Goal: Task Accomplishment & Management: Manage account settings

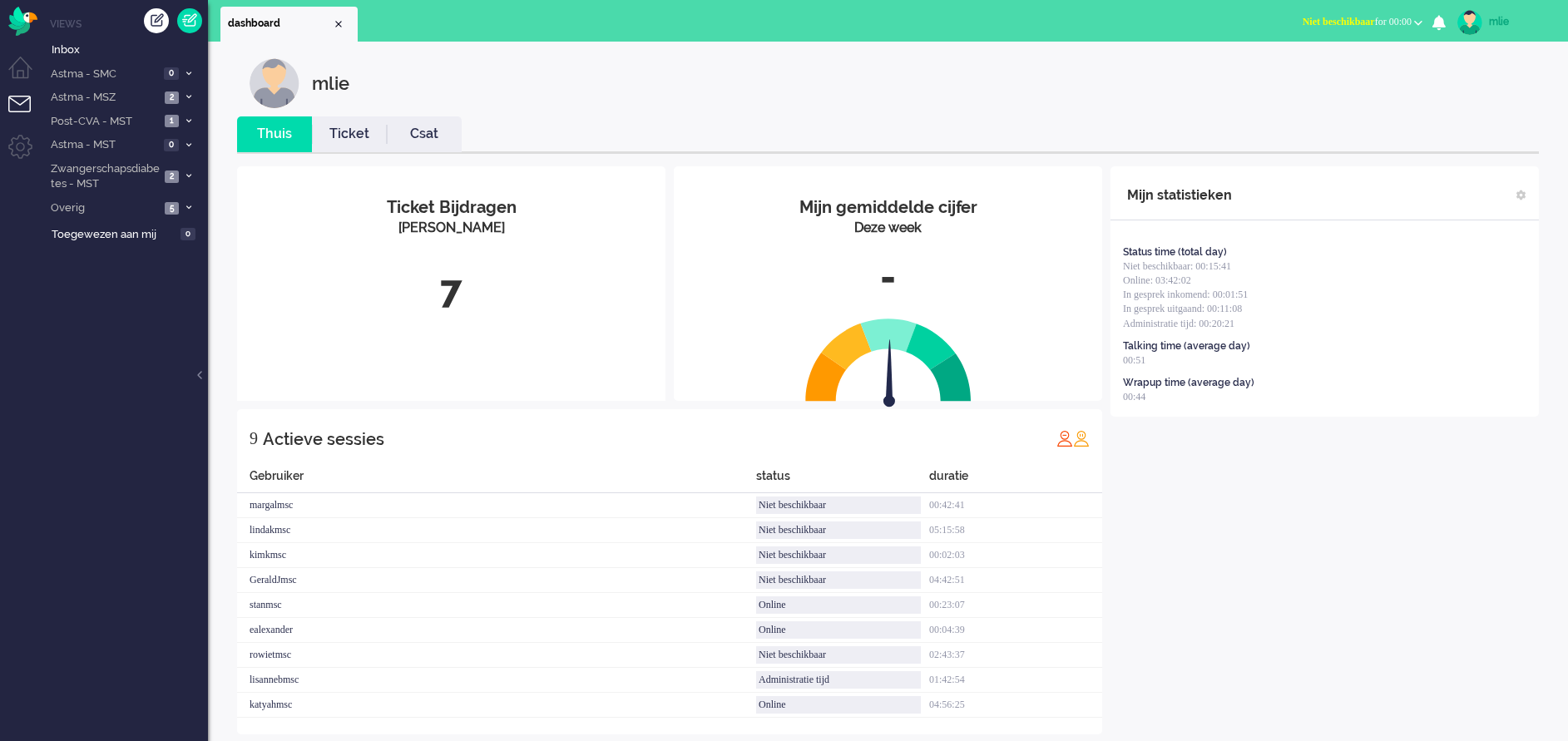
click at [1305, 22] on span "Niet beschikbaar" at bounding box center [1339, 21] width 73 height 12
click at [1316, 78] on label "Online" at bounding box center [1353, 74] width 132 height 14
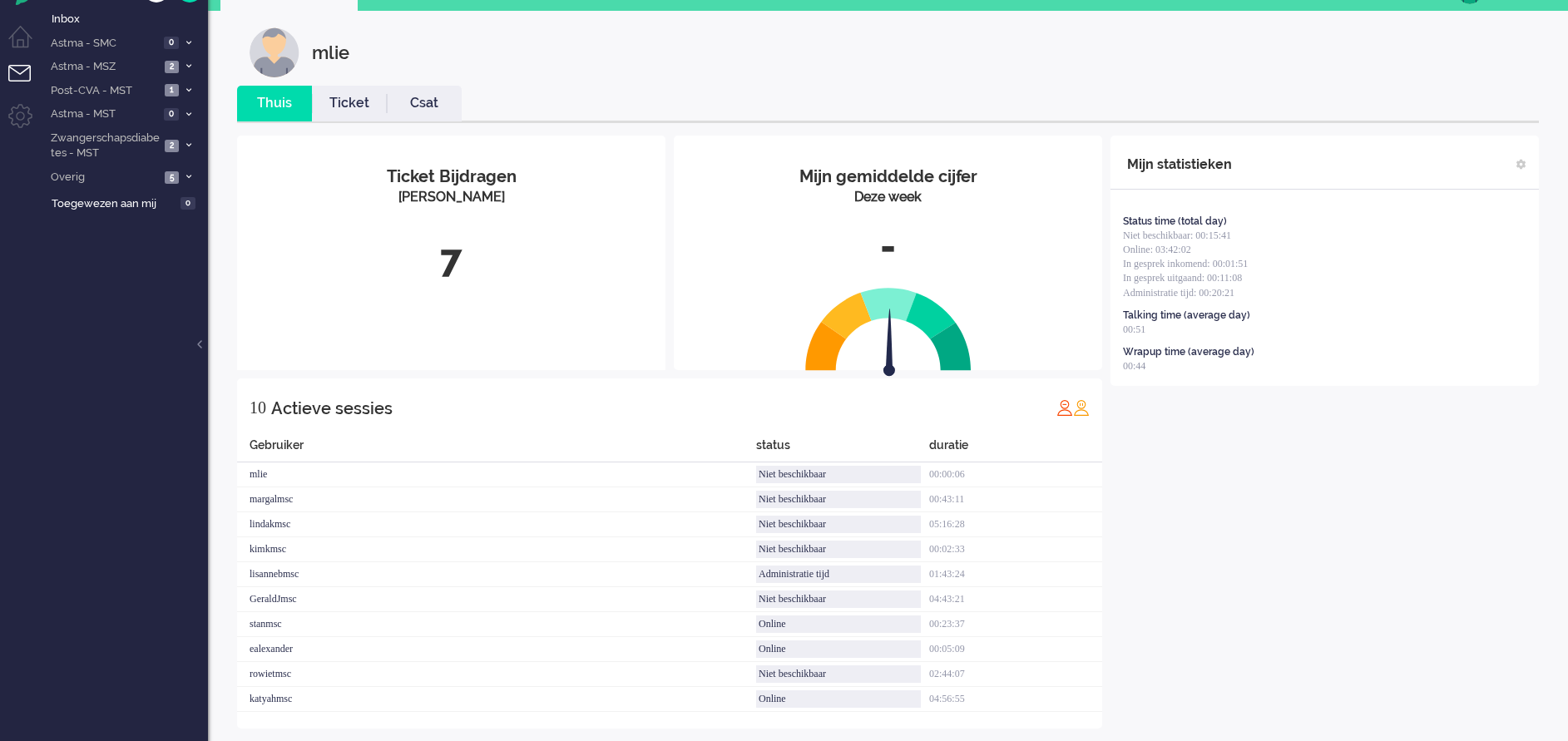
scroll to position [47, 0]
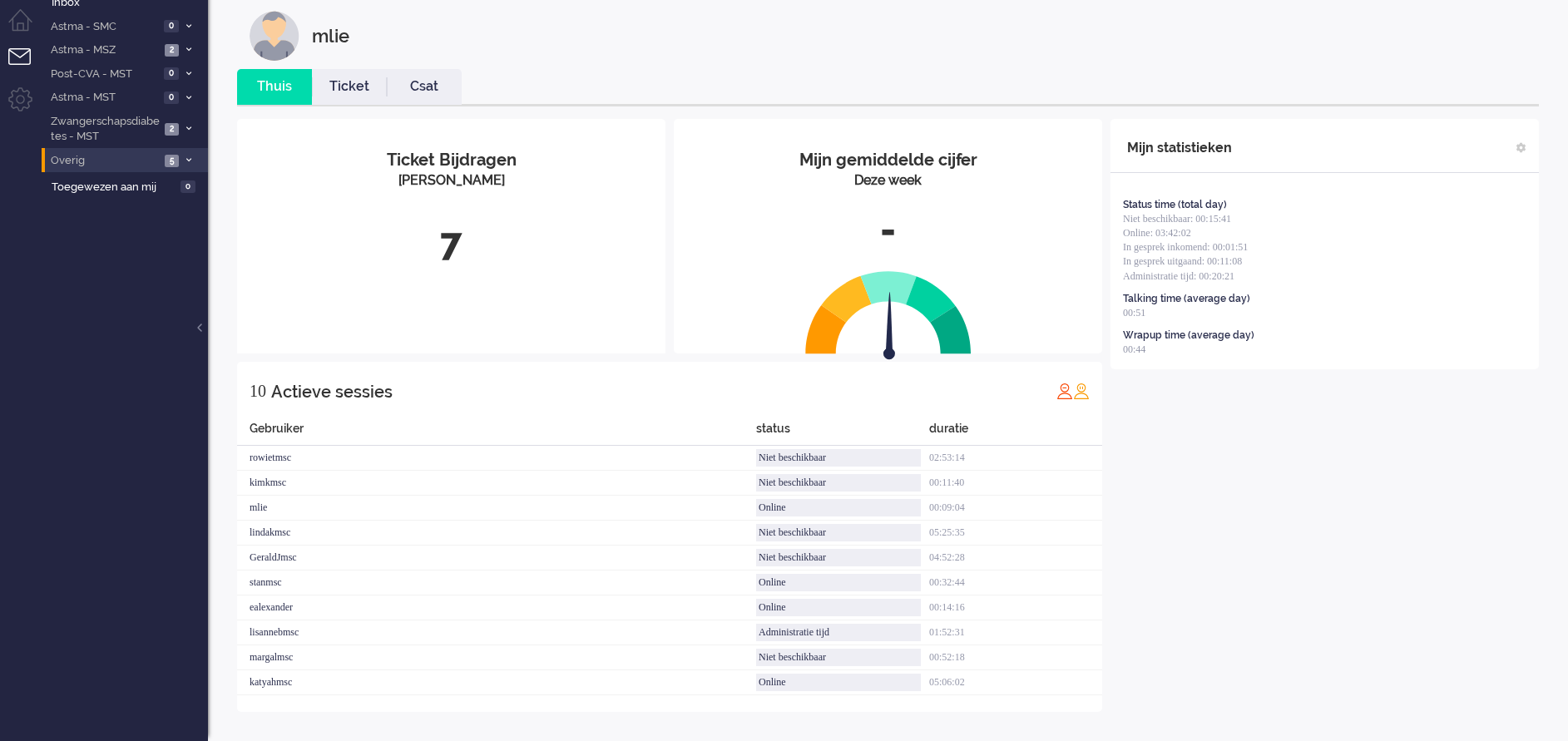
click at [180, 153] on li "Overig 5" at bounding box center [124, 159] width 167 height 24
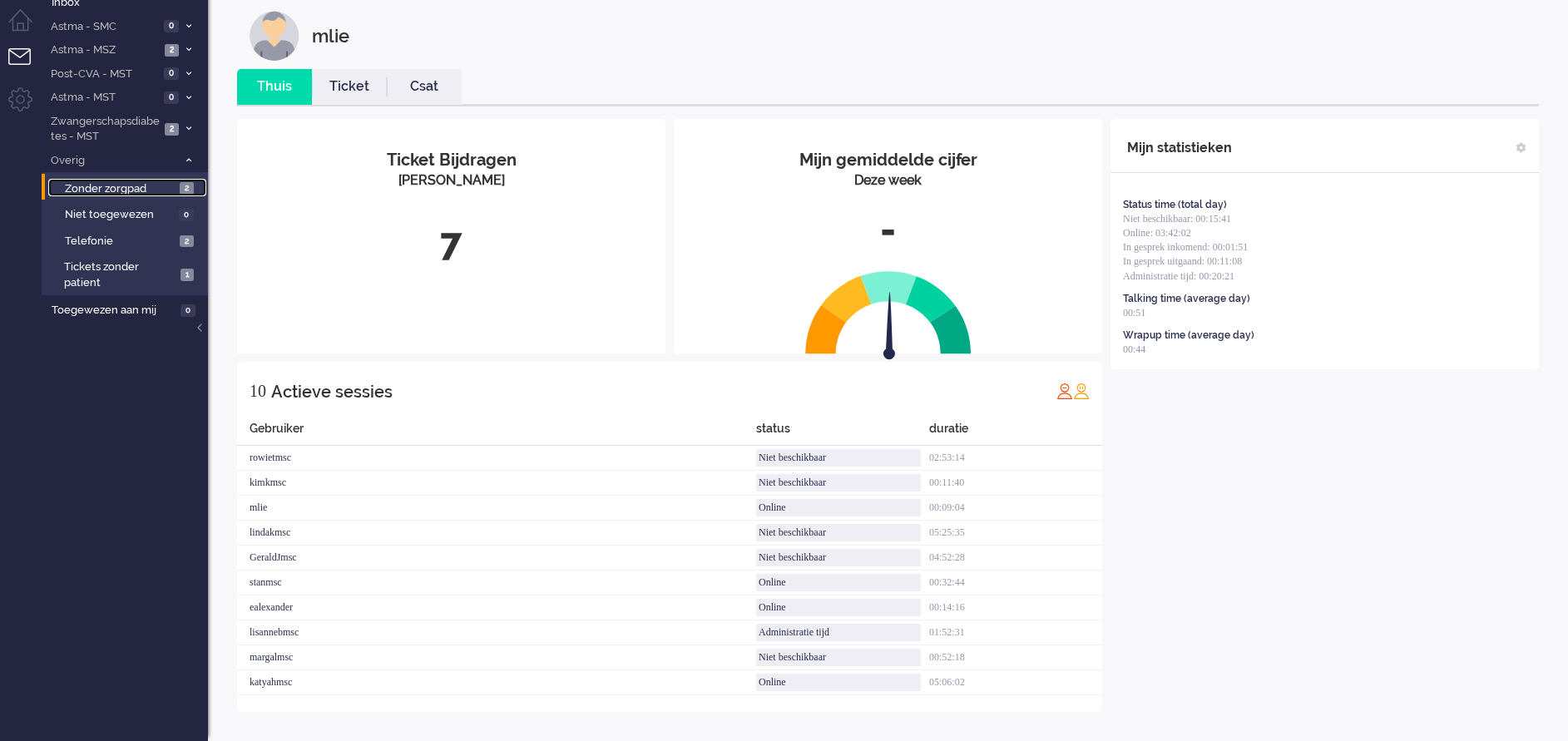
click at [114, 182] on span "Zonder zorgpad" at bounding box center [120, 189] width 111 height 16
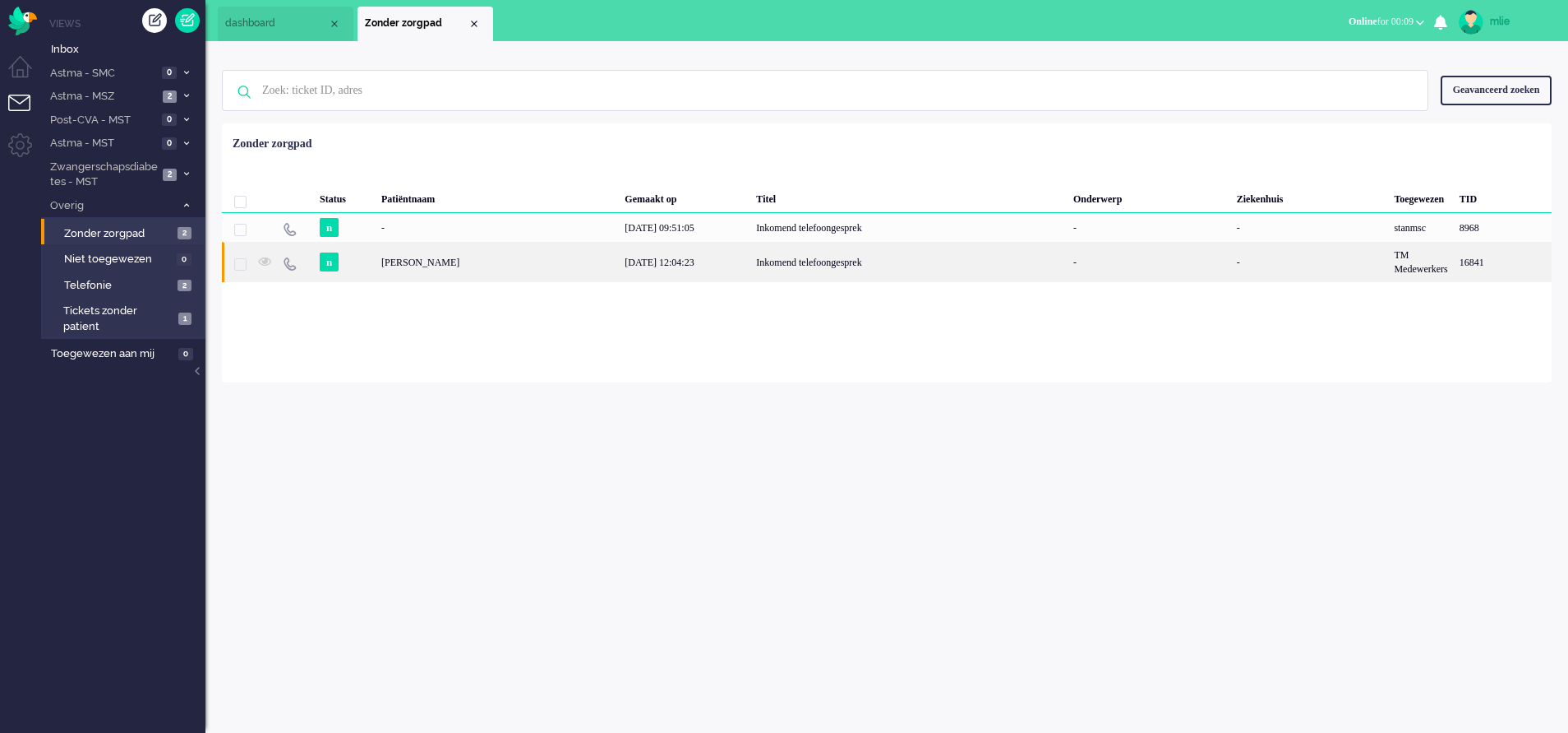
click at [619, 255] on div "[PERSON_NAME]" at bounding box center [496, 262] width 243 height 41
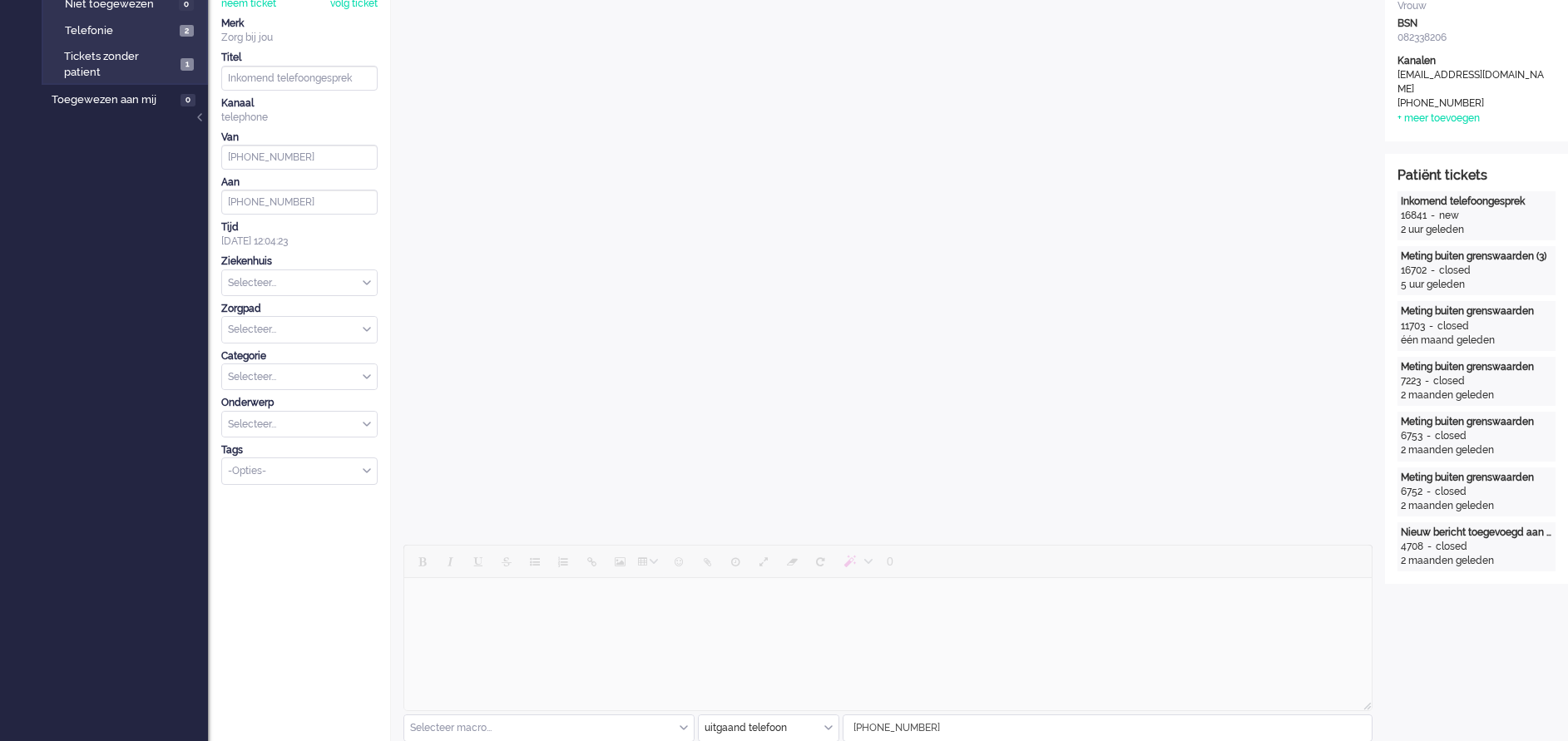
scroll to position [250, 0]
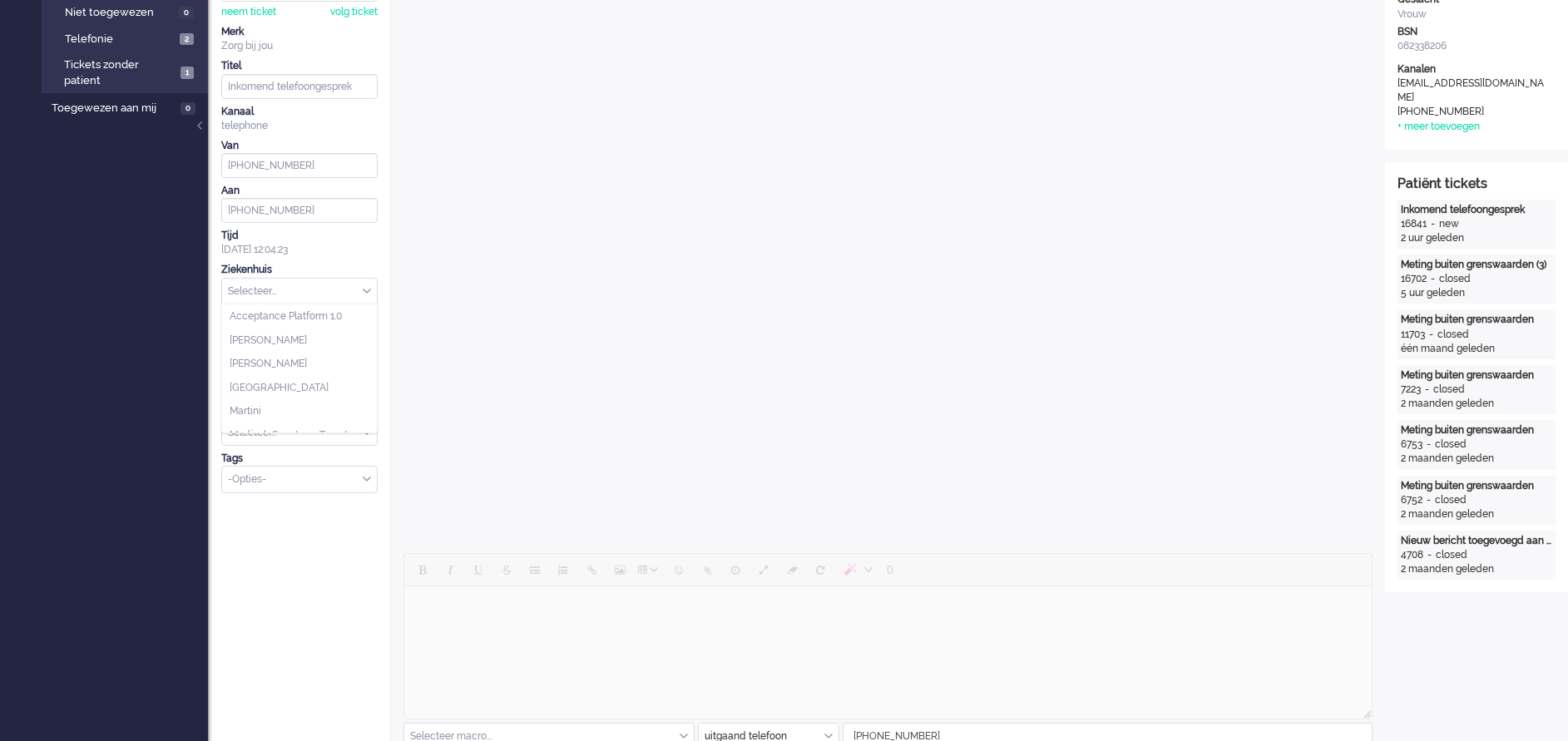
click at [365, 288] on div "Selecteer..." at bounding box center [299, 291] width 155 height 26
click at [273, 303] on div "Acceptance Platform 1.0 [PERSON_NAME] [GEOGRAPHIC_DATA] [GEOGRAPHIC_DATA] Twent…" at bounding box center [299, 368] width 157 height 130
click at [312, 319] on span "Medisch Spectrum Twente" at bounding box center [291, 327] width 124 height 14
click at [363, 329] on input "text" at bounding box center [299, 337] width 155 height 26
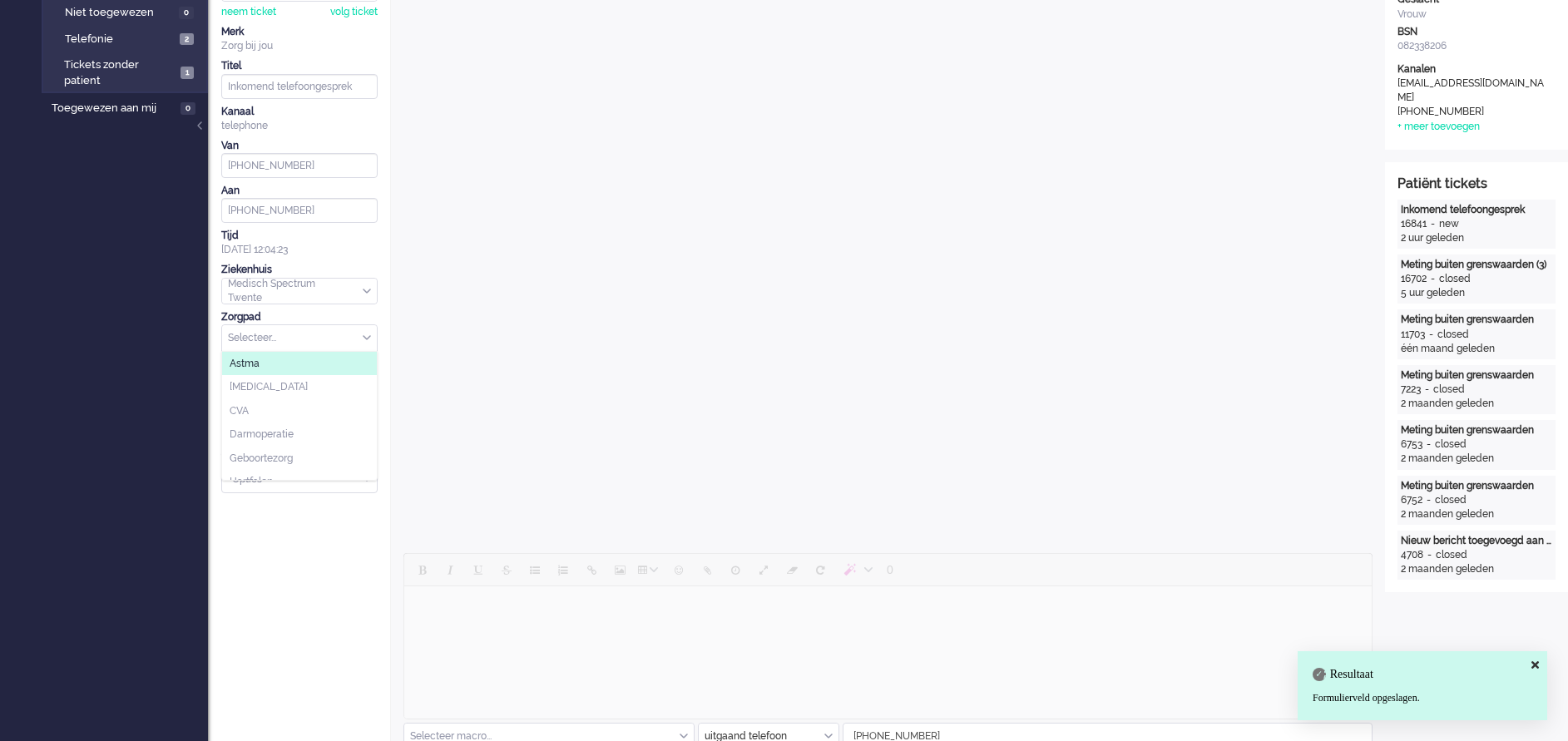
click at [270, 359] on li "Astma" at bounding box center [299, 363] width 155 height 24
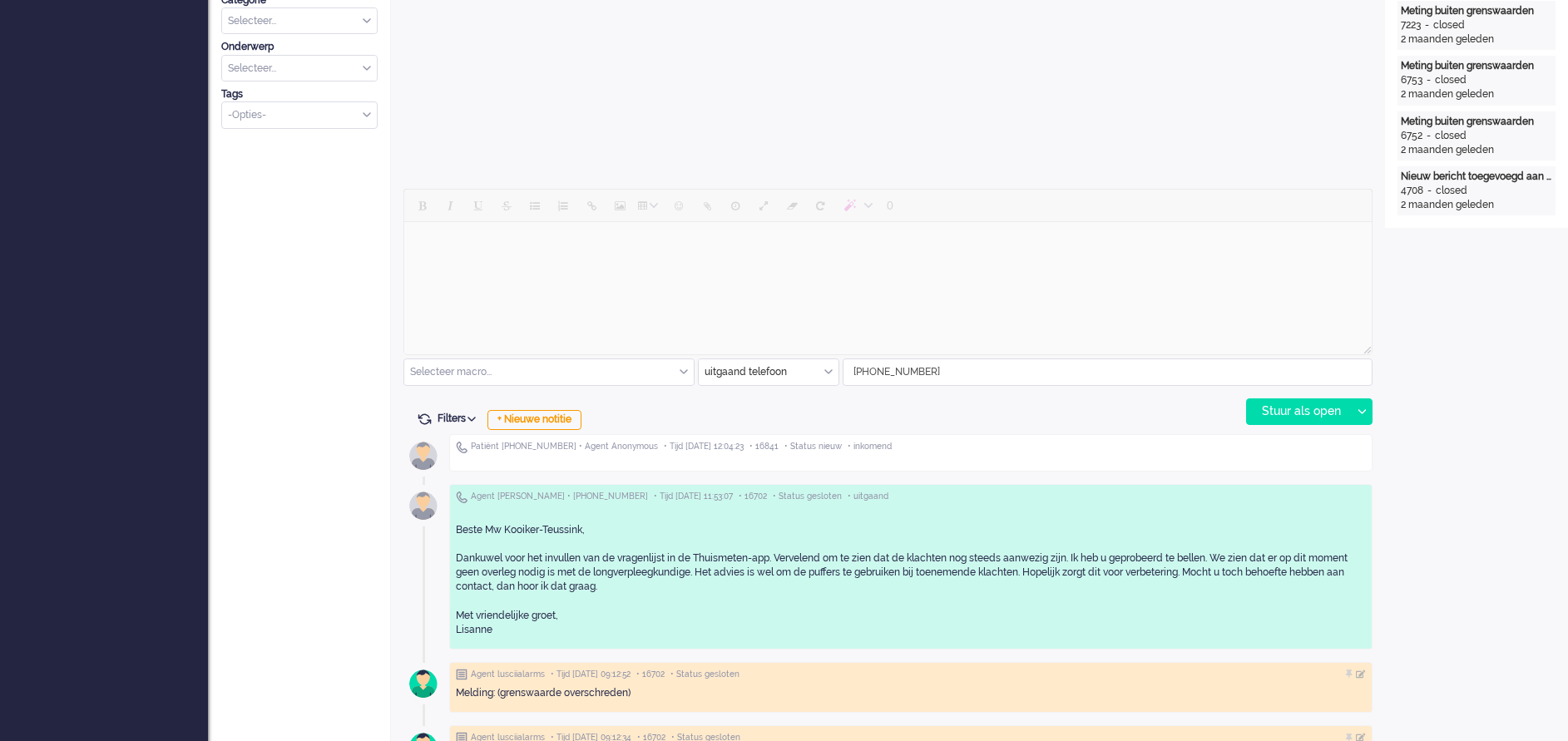
scroll to position [0, 0]
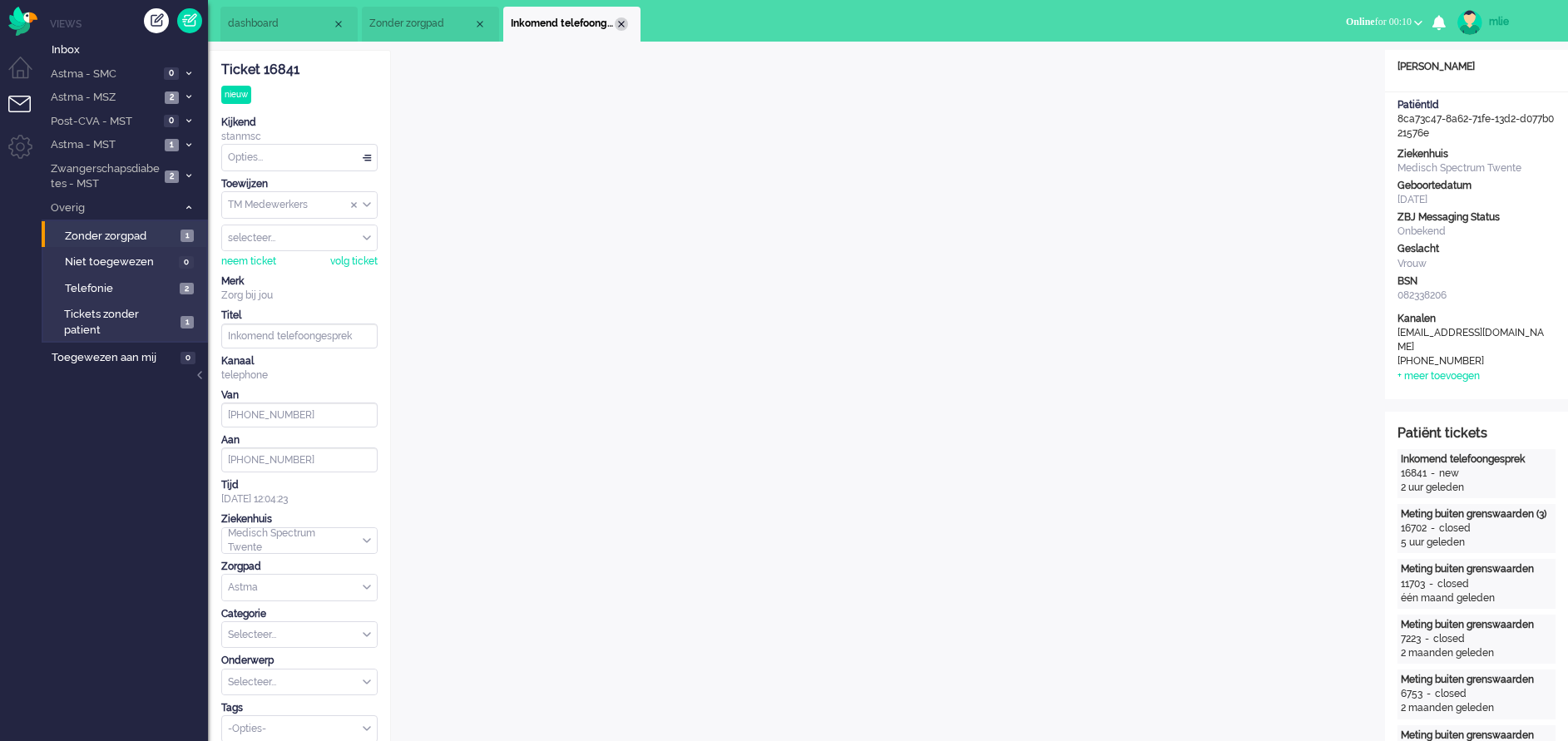
click at [621, 24] on div "Close tab" at bounding box center [621, 24] width 13 height 13
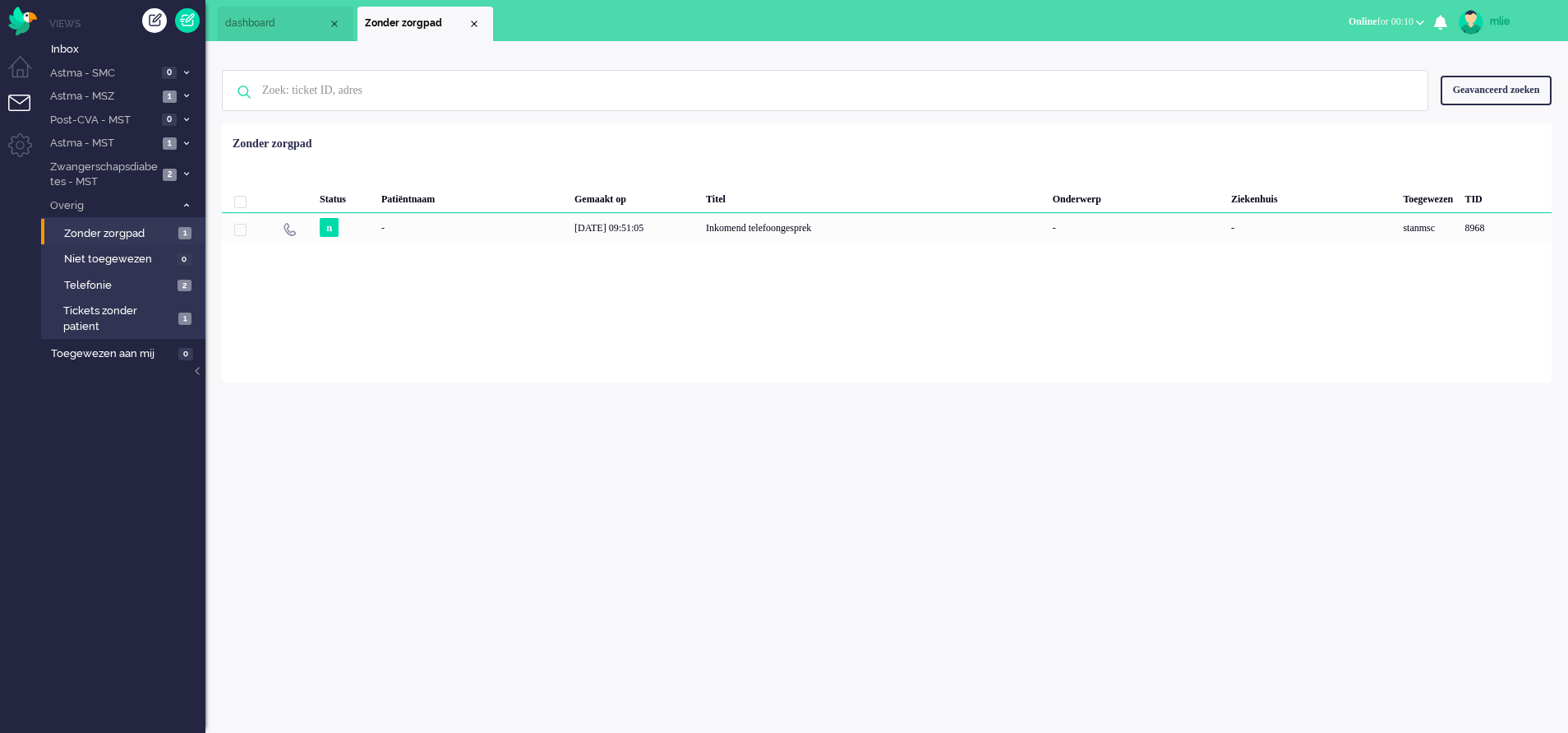
click at [476, 16] on li "Zonder zorgpad" at bounding box center [425, 23] width 135 height 35
click at [472, 25] on div "Close tab" at bounding box center [474, 24] width 13 height 13
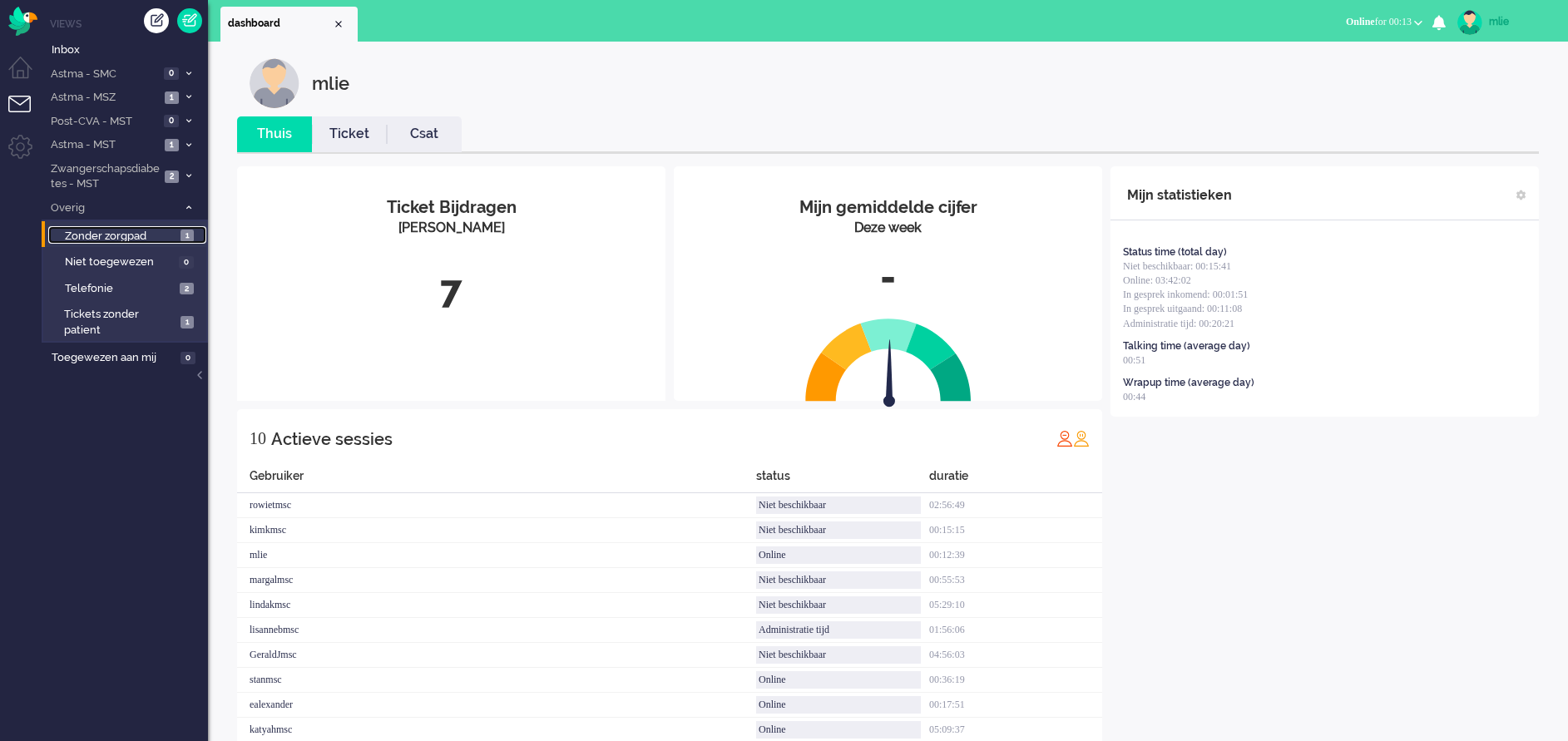
click at [137, 229] on span "Zonder zorgpad" at bounding box center [120, 236] width 111 height 16
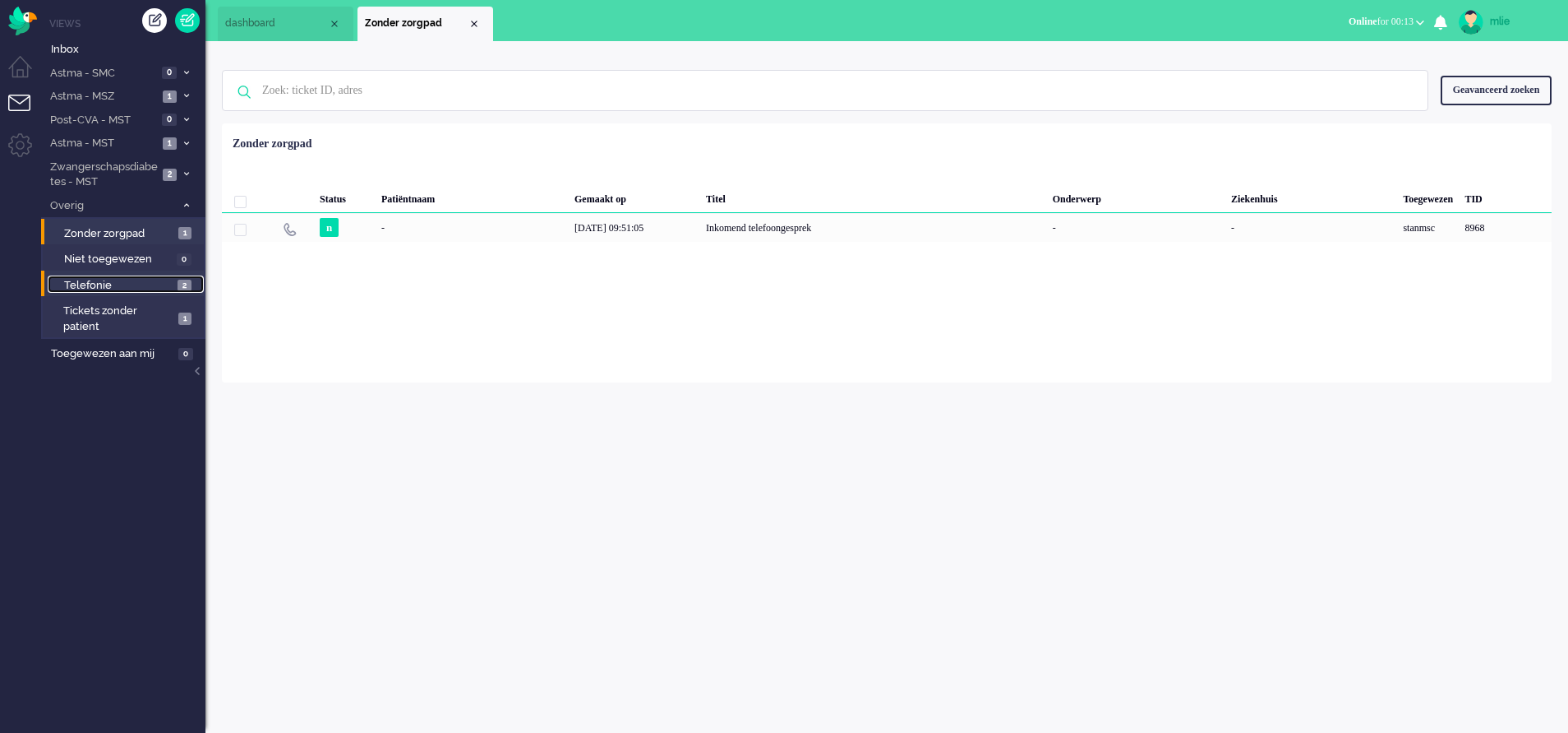
click at [143, 283] on span "Telefonie" at bounding box center [119, 286] width 110 height 16
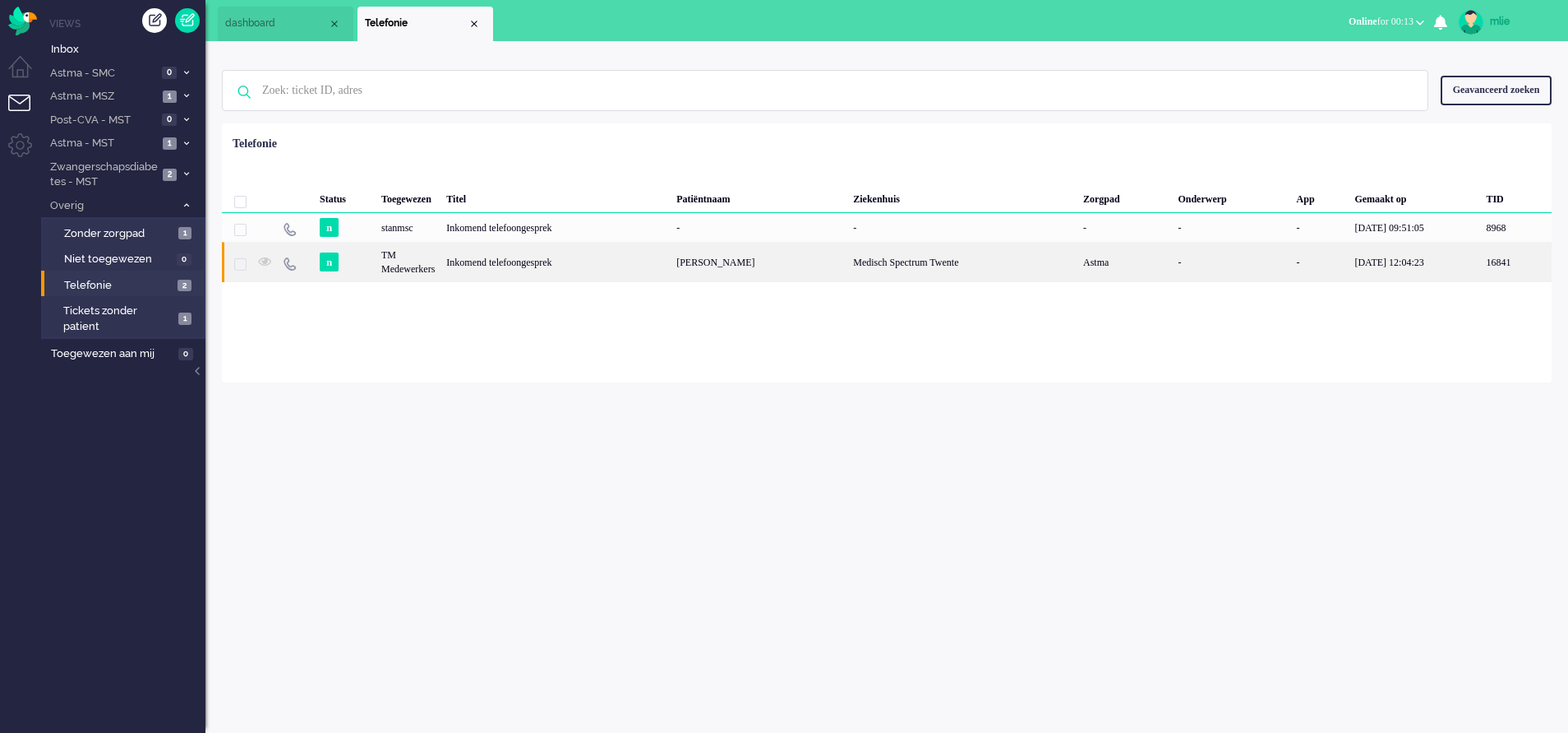
click at [848, 266] on div "[PERSON_NAME]" at bounding box center [759, 262] width 177 height 41
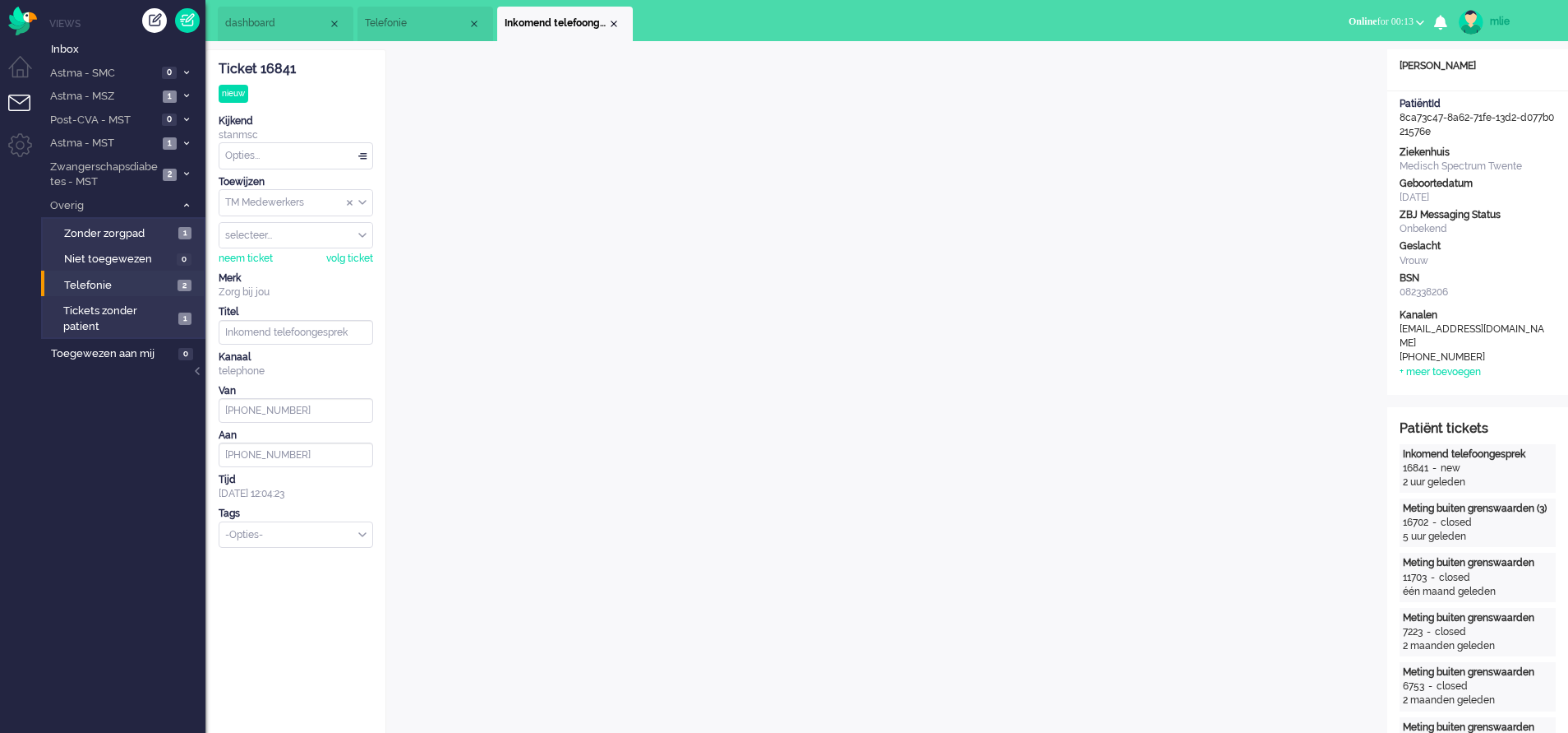
type input "[PHONE_NUMBER]"
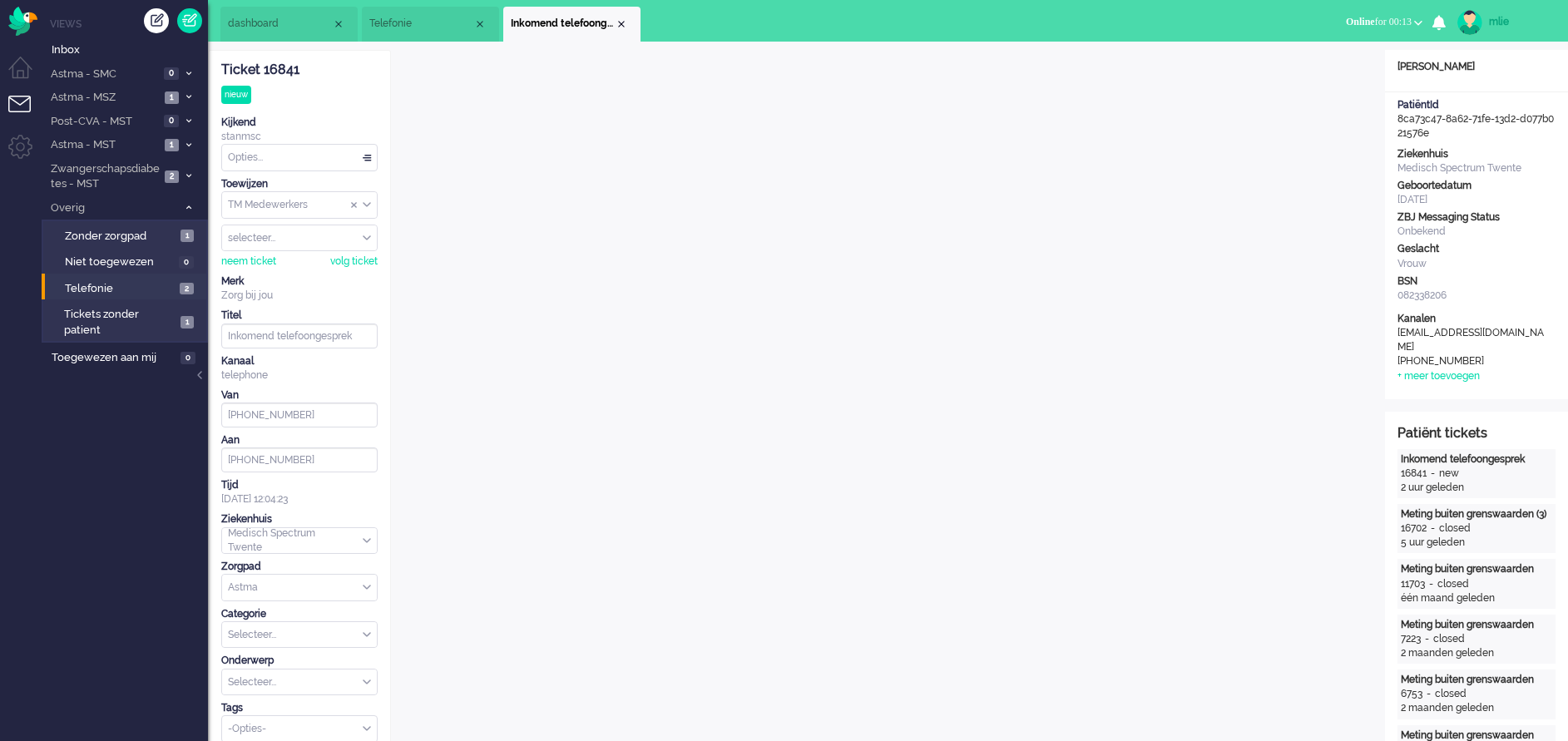
drag, startPoint x: 318, startPoint y: 77, endPoint x: 343, endPoint y: 88, distance: 27.3
click at [343, 88] on div "Ticket 16841 nieuw Kijkend stanmsc Opties... Zet Status Open In afwachting Gepa…" at bounding box center [299, 396] width 157 height 692
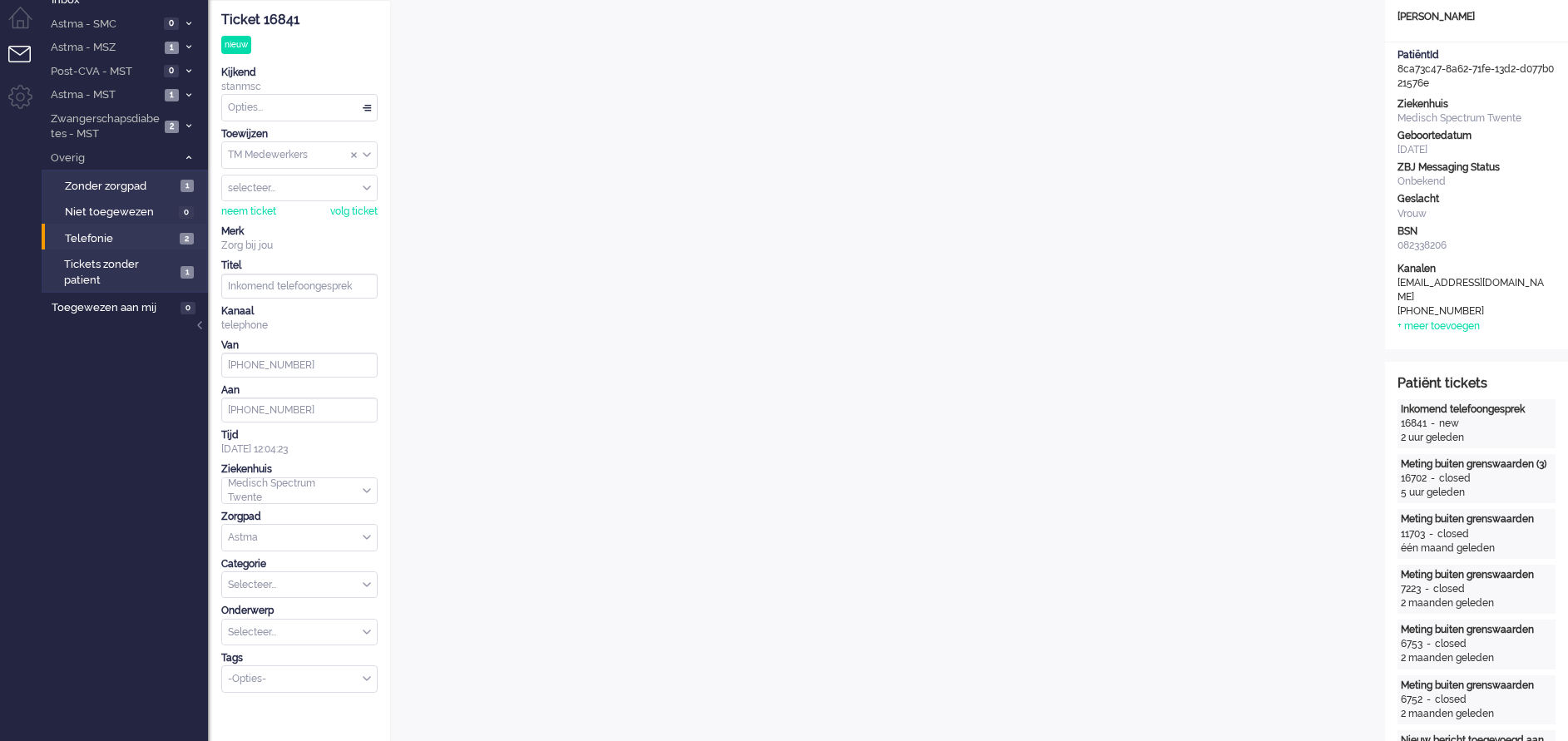
drag, startPoint x: 343, startPoint y: 88, endPoint x: 298, endPoint y: 63, distance: 51.5
click at [298, 63] on div "Ticket 16841 nieuw Kijkend stanmsc Opties... Zet Status Open In afwachting Gepa…" at bounding box center [299, 346] width 157 height 692
drag, startPoint x: 306, startPoint y: 23, endPoint x: 218, endPoint y: 21, distance: 88.0
drag, startPoint x: 218, startPoint y: 21, endPoint x: 228, endPoint y: 15, distance: 11.7
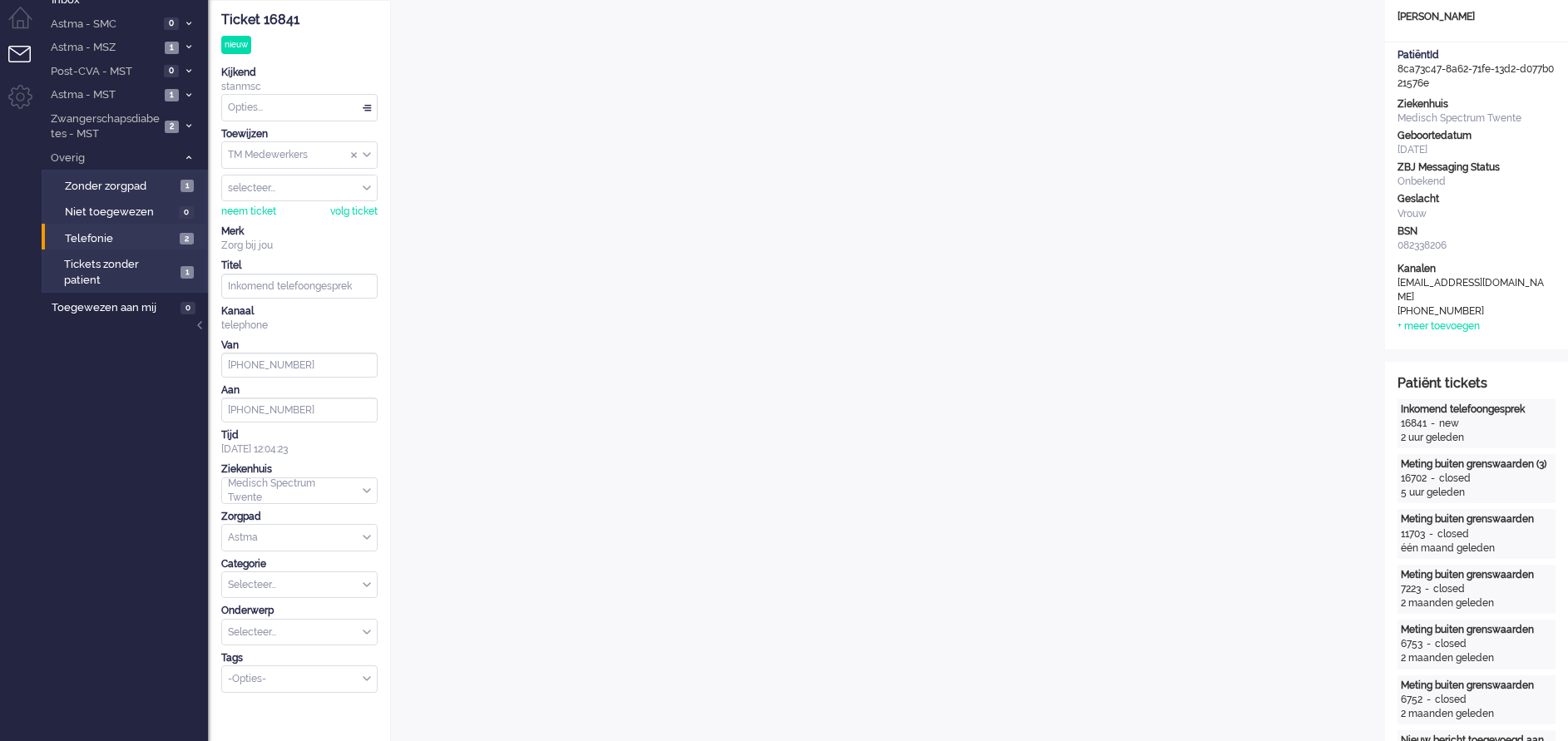
copy div "Ticket 16841"
click at [103, 233] on span "Telefonie" at bounding box center [120, 239] width 111 height 16
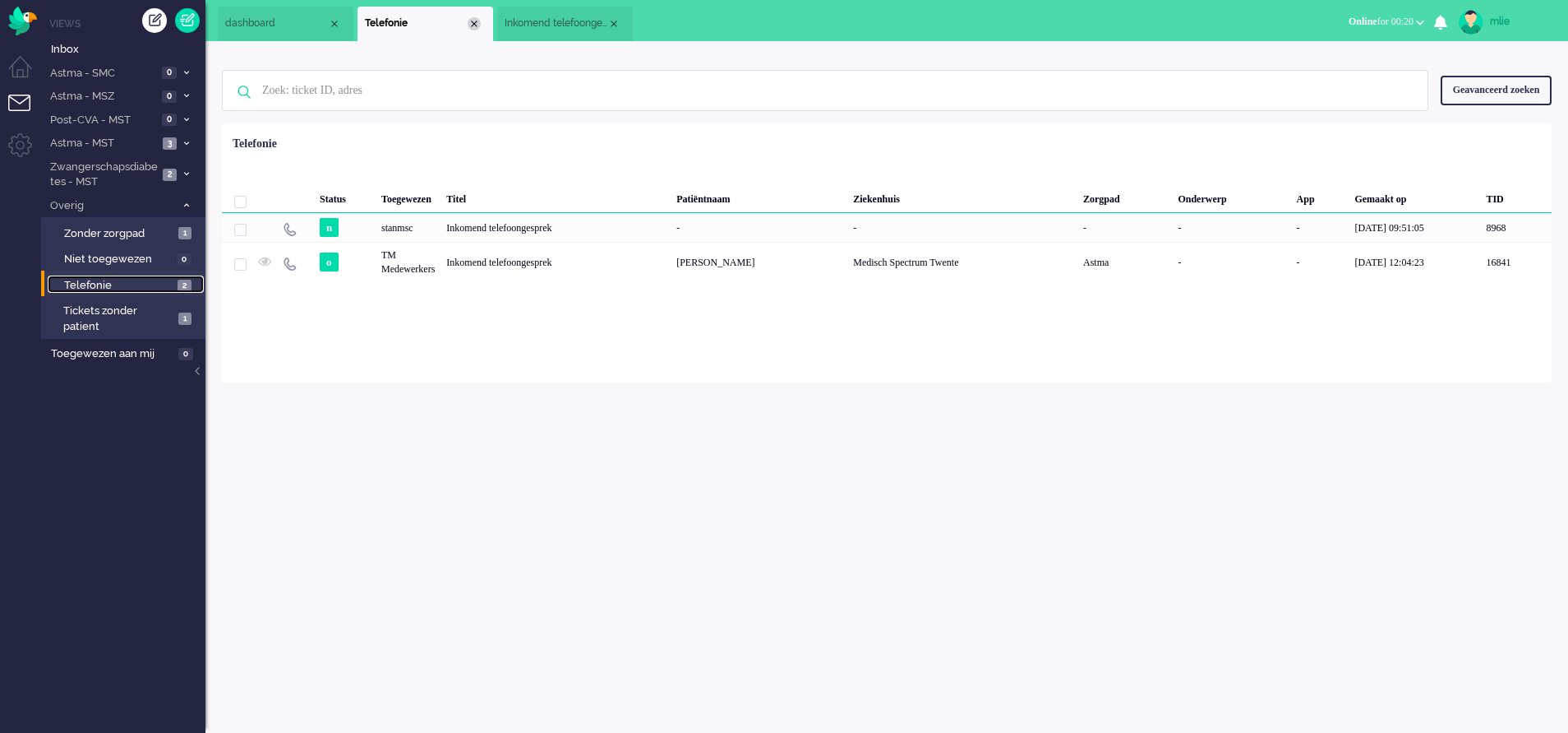
click at [473, 24] on div "Close tab" at bounding box center [474, 24] width 13 height 13
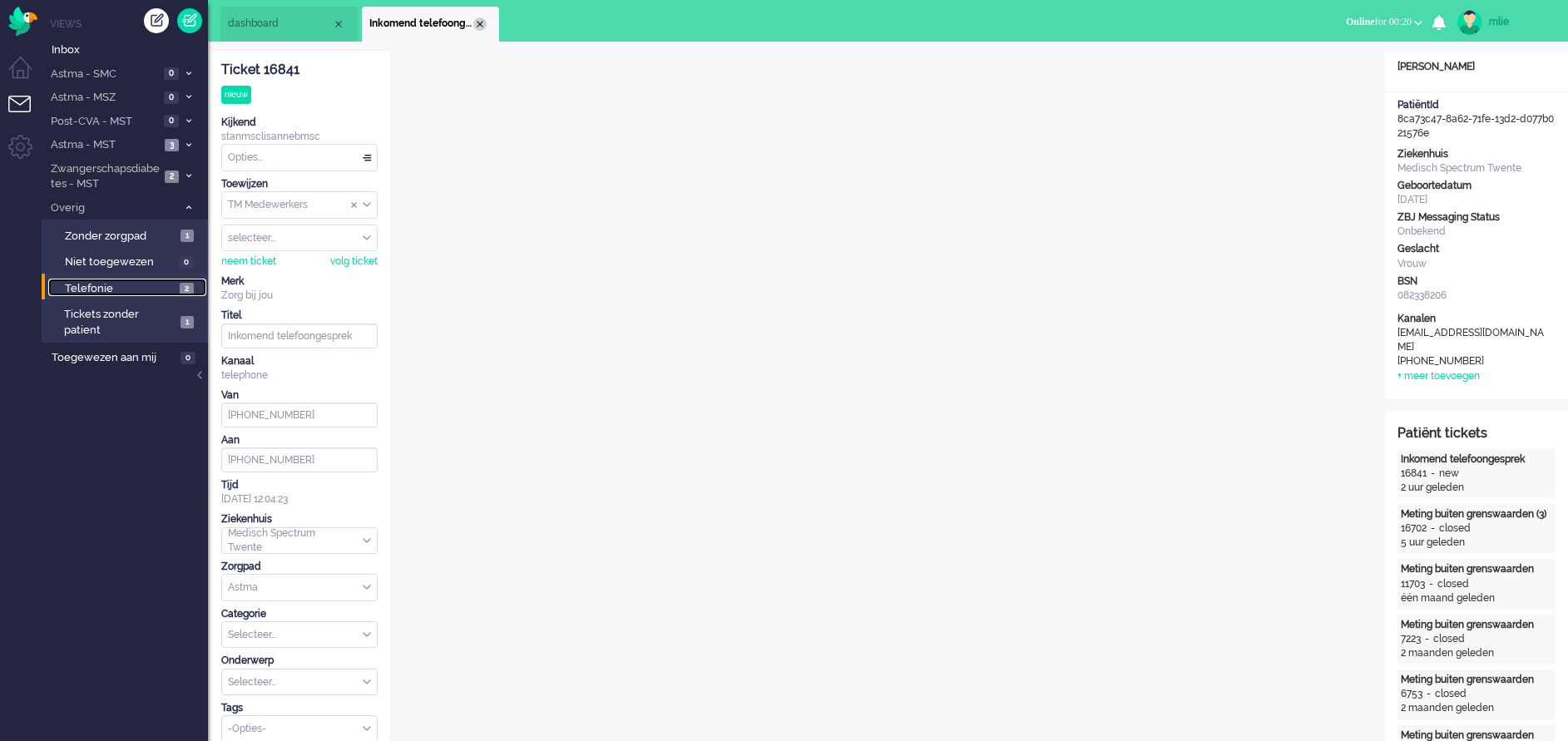
click at [477, 19] on div "Close tab" at bounding box center [480, 24] width 13 height 13
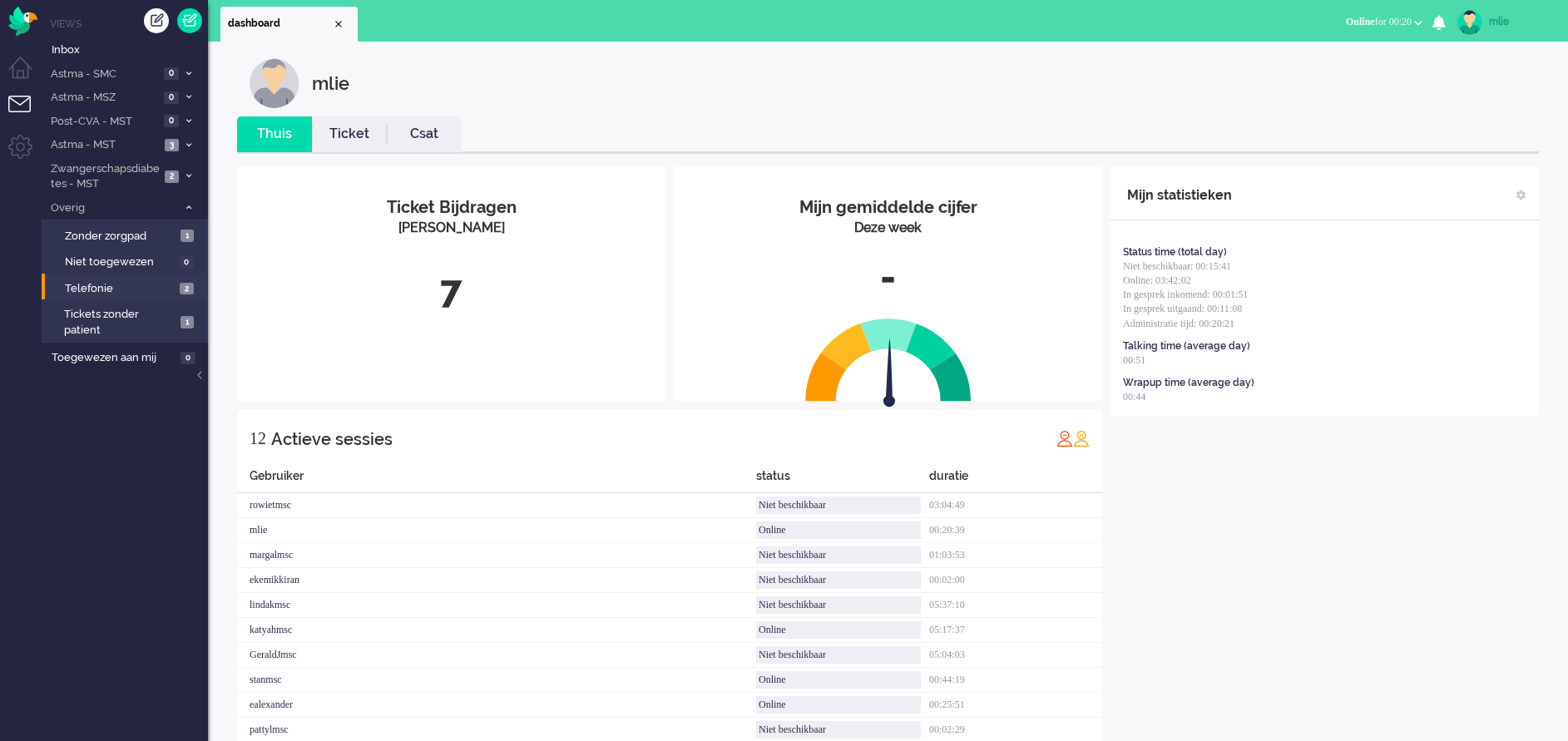
click at [347, 133] on link "Ticket" at bounding box center [349, 133] width 75 height 19
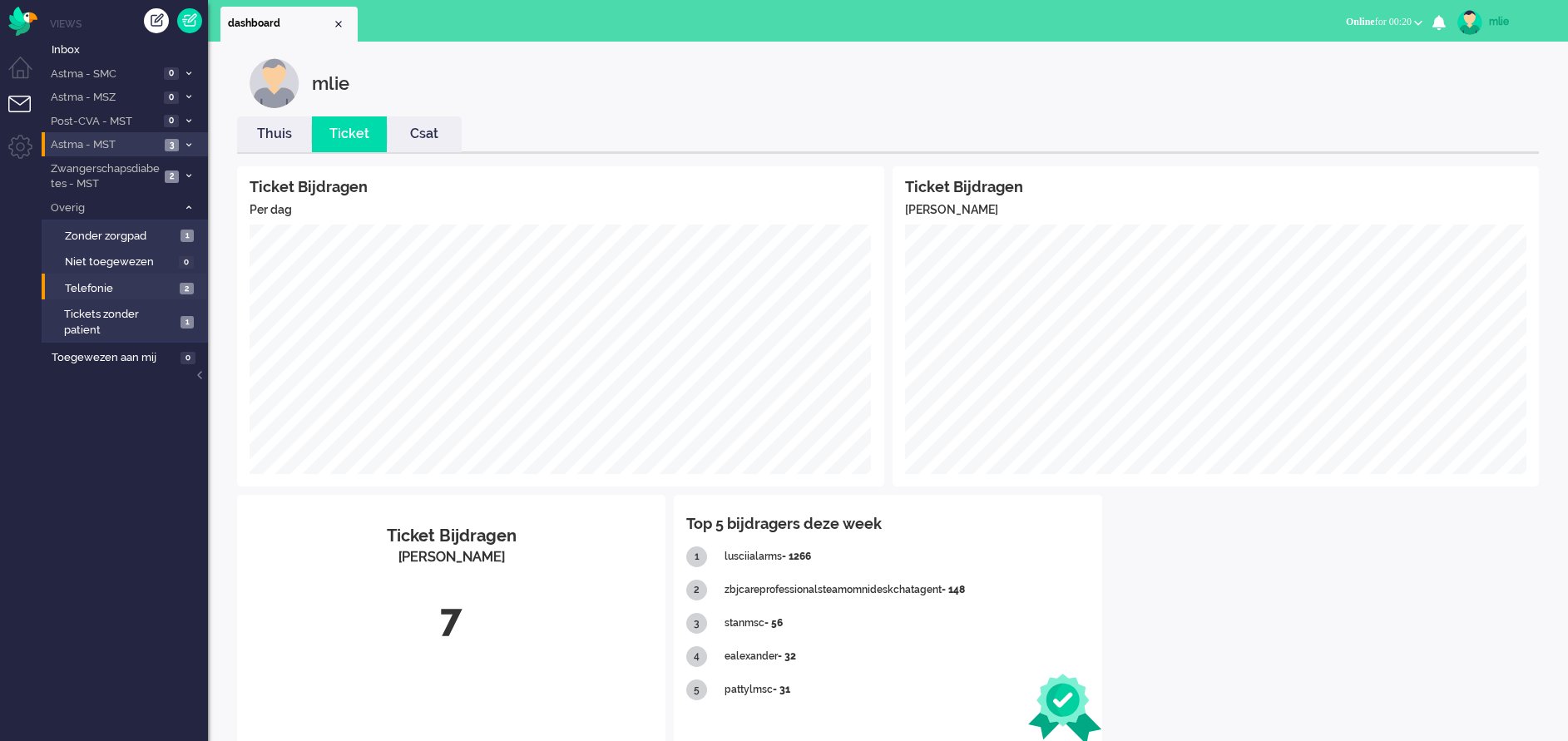
click at [193, 143] on span at bounding box center [188, 145] width 13 height 9
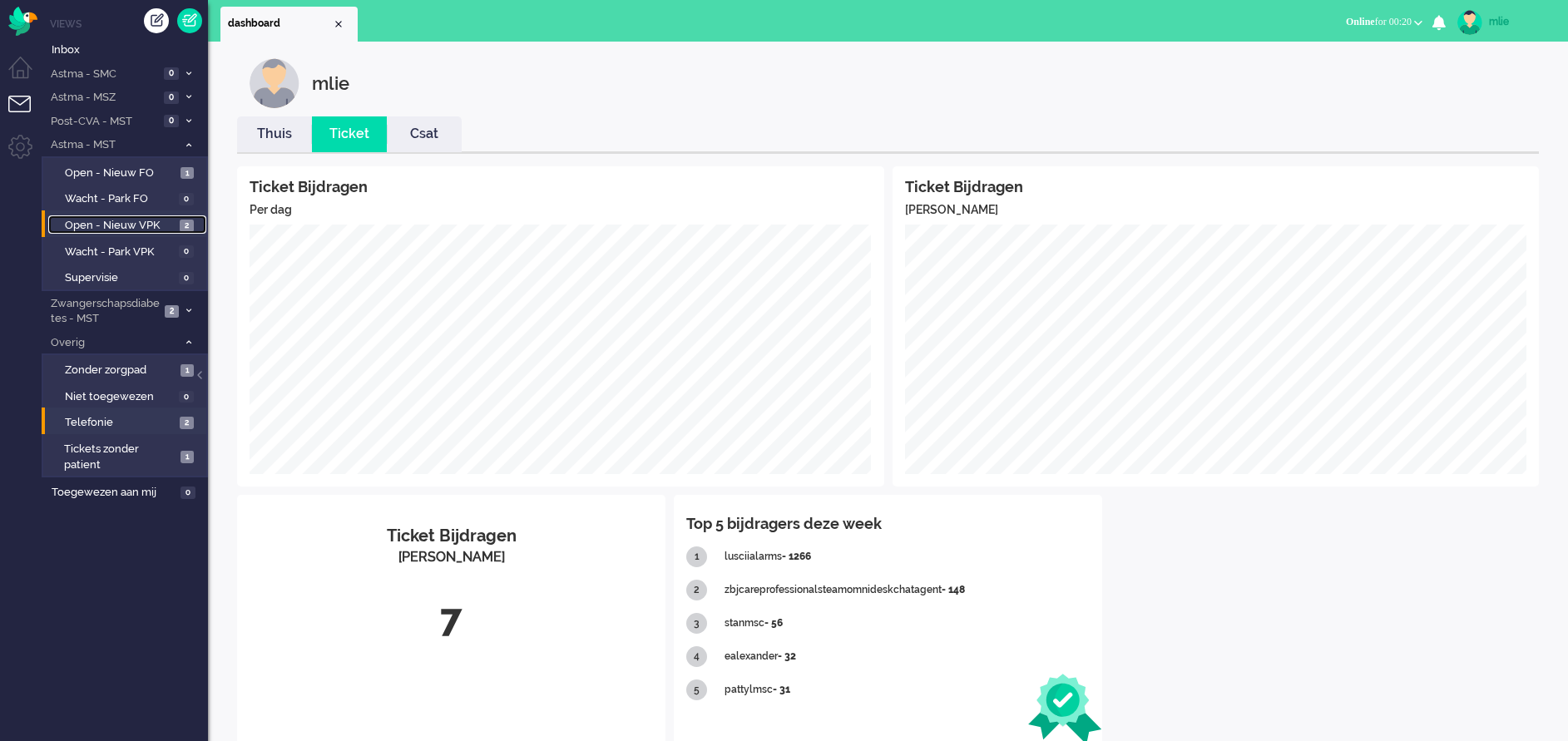
click at [85, 217] on span "Open - Nieuw VPK" at bounding box center [120, 226] width 111 height 16
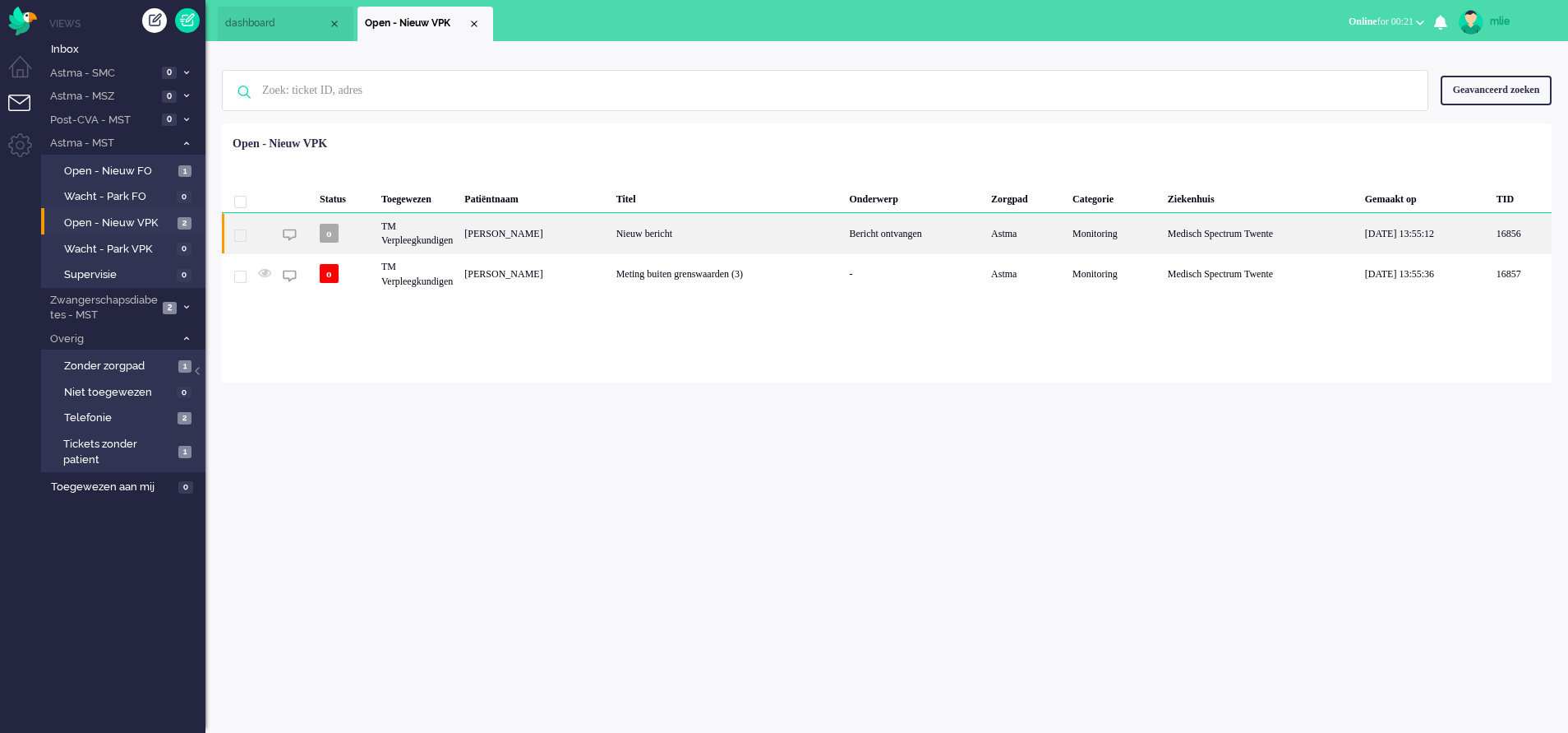
click at [932, 235] on div "Bericht ontvangen" at bounding box center [915, 234] width 142 height 41
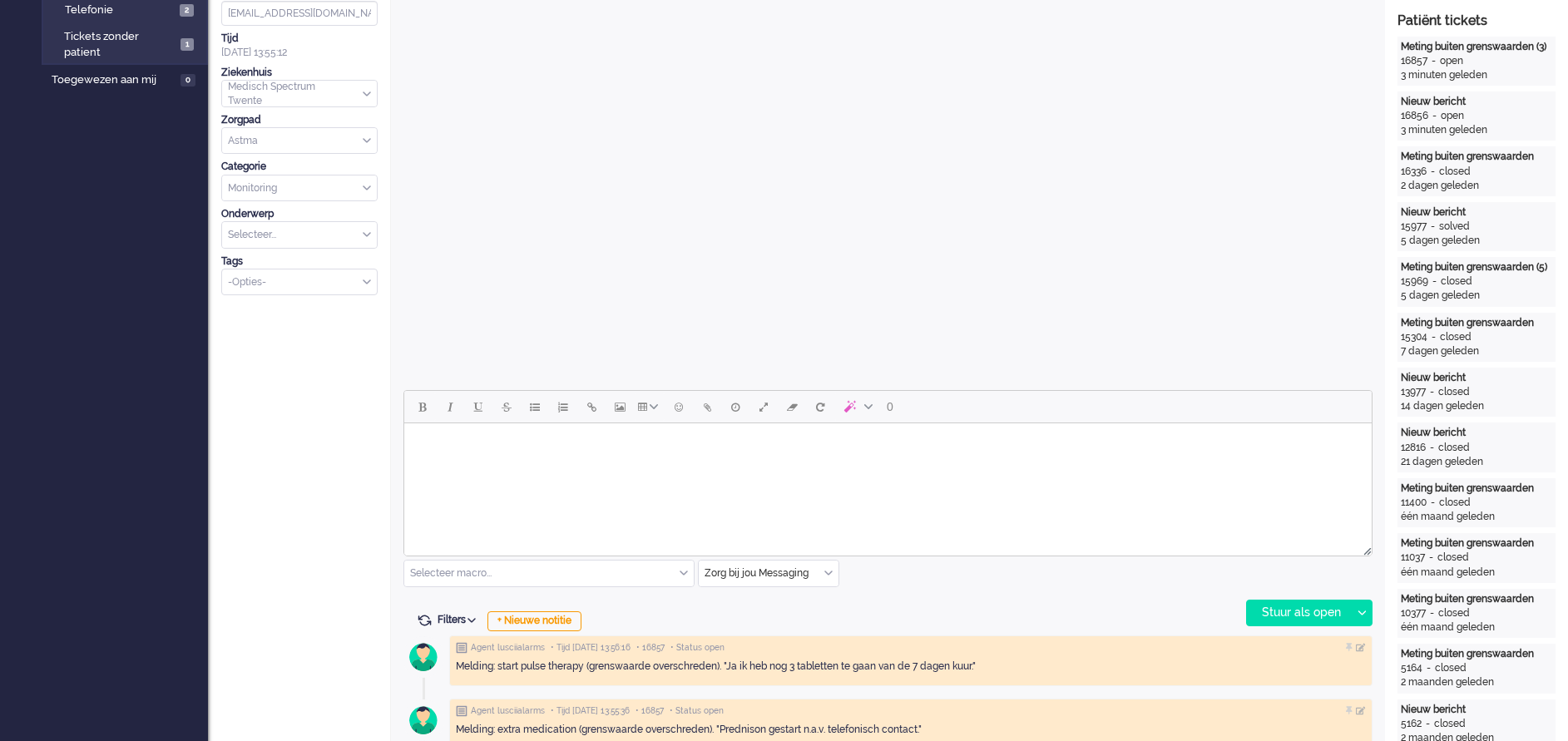
scroll to position [498, 0]
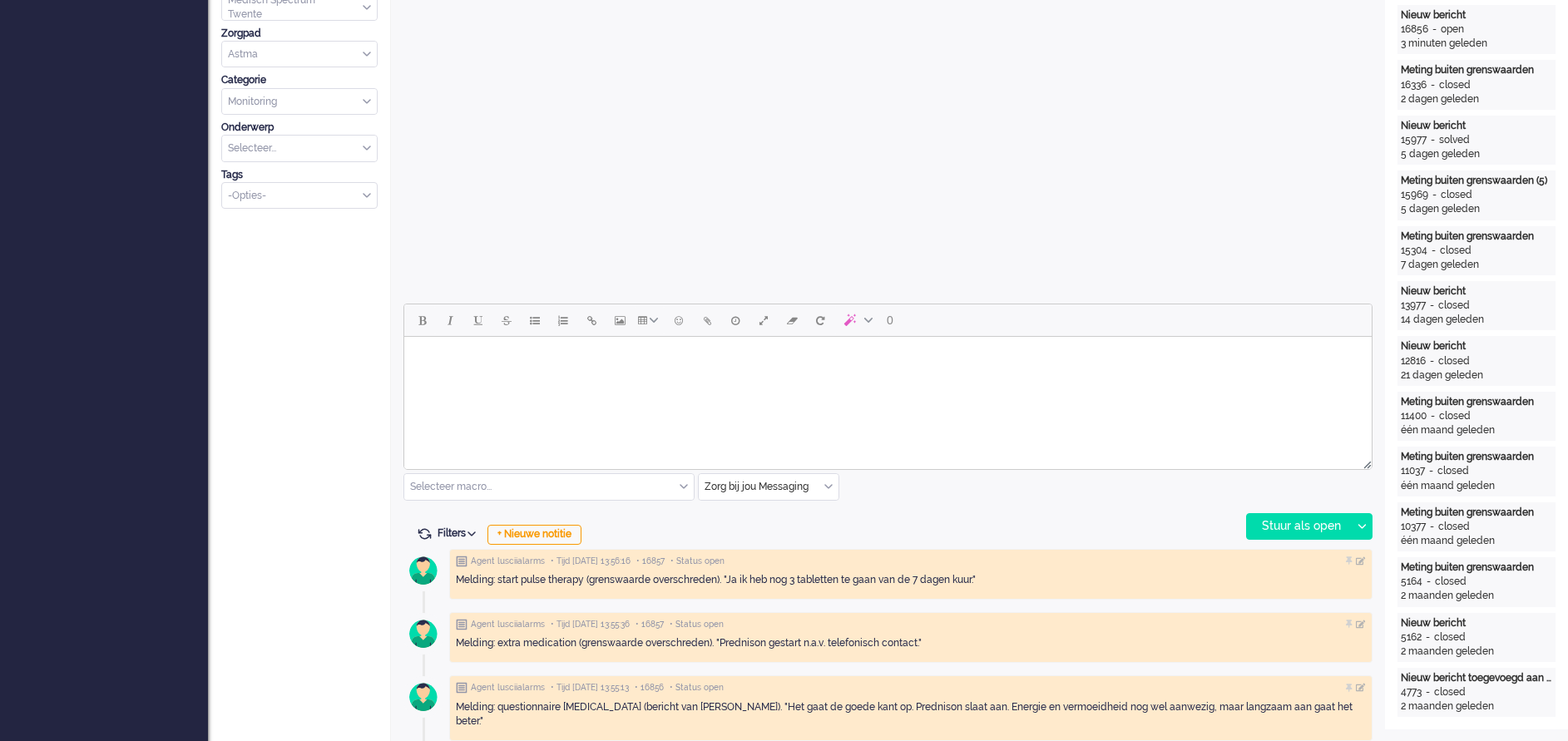
click at [534, 379] on html at bounding box center [887, 357] width 967 height 42
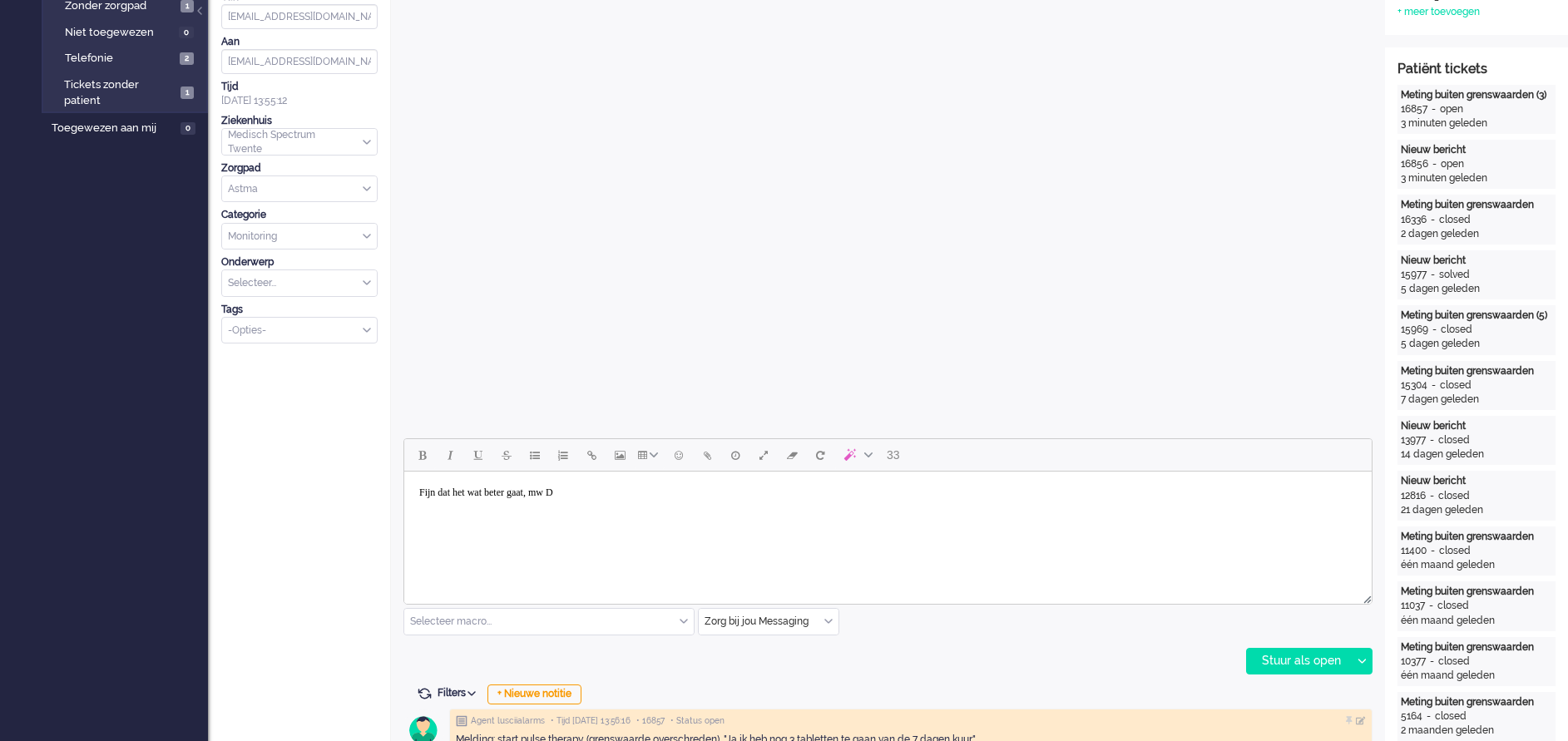
scroll to position [374, 0]
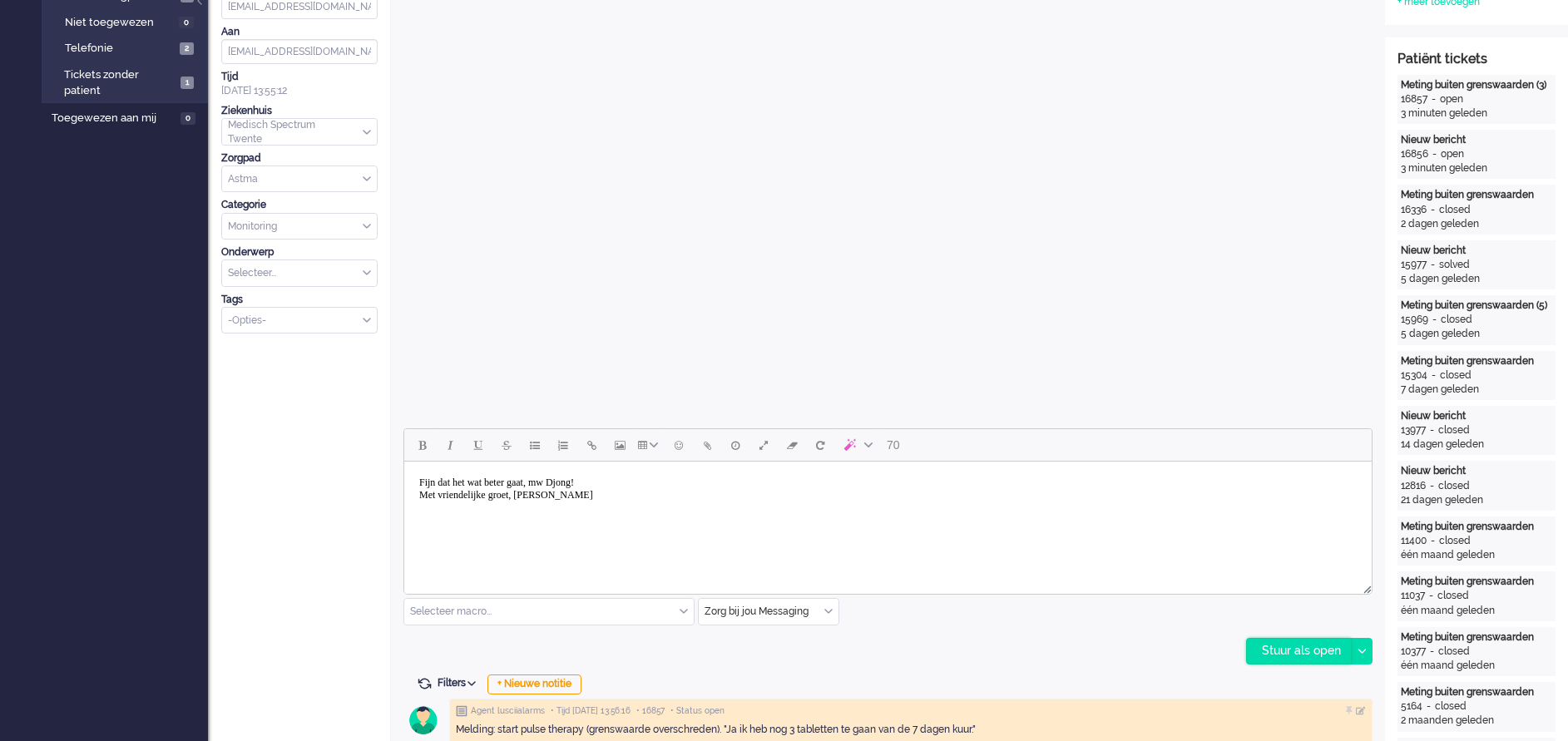
click at [1293, 646] on div "Stuur als open" at bounding box center [1298, 651] width 104 height 25
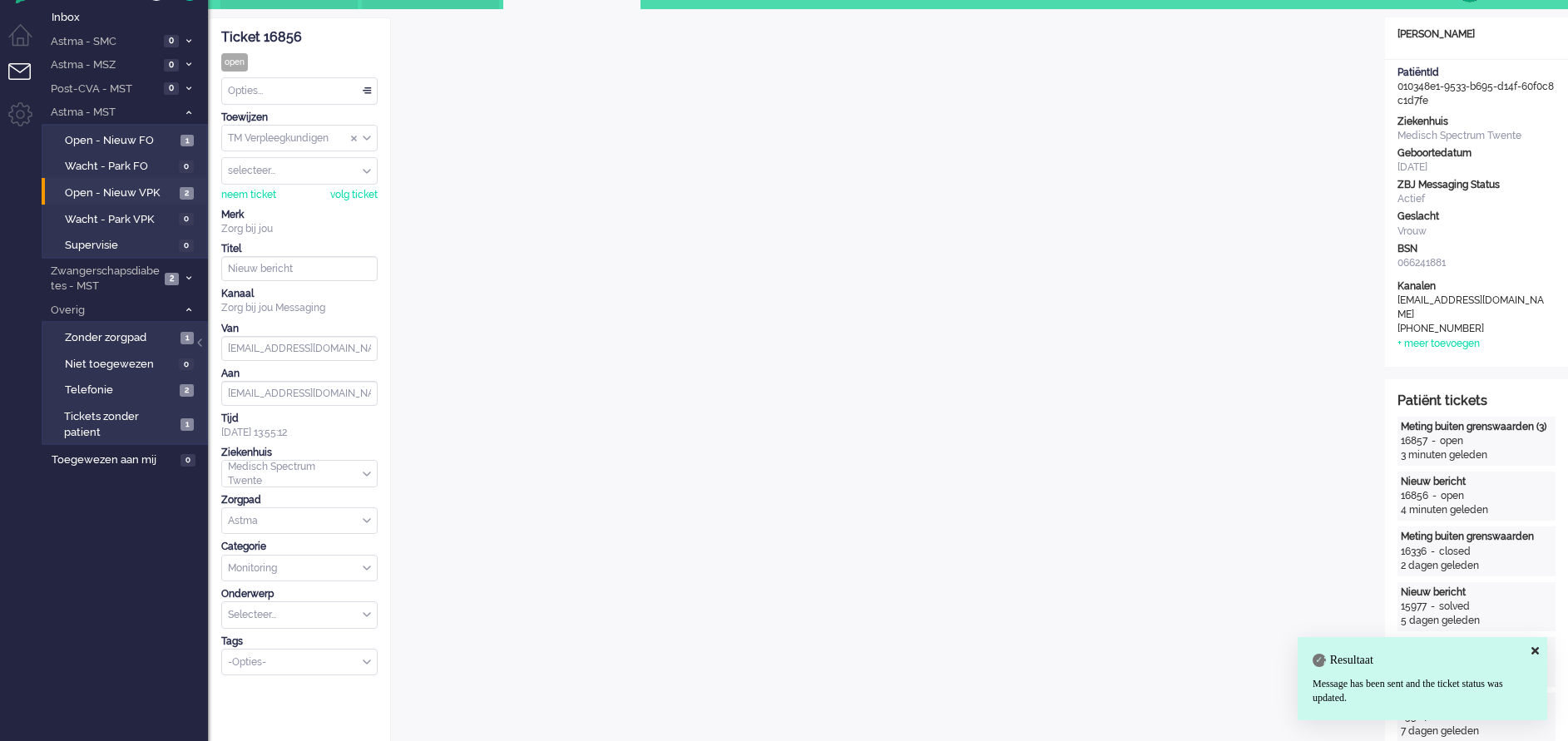
scroll to position [0, 0]
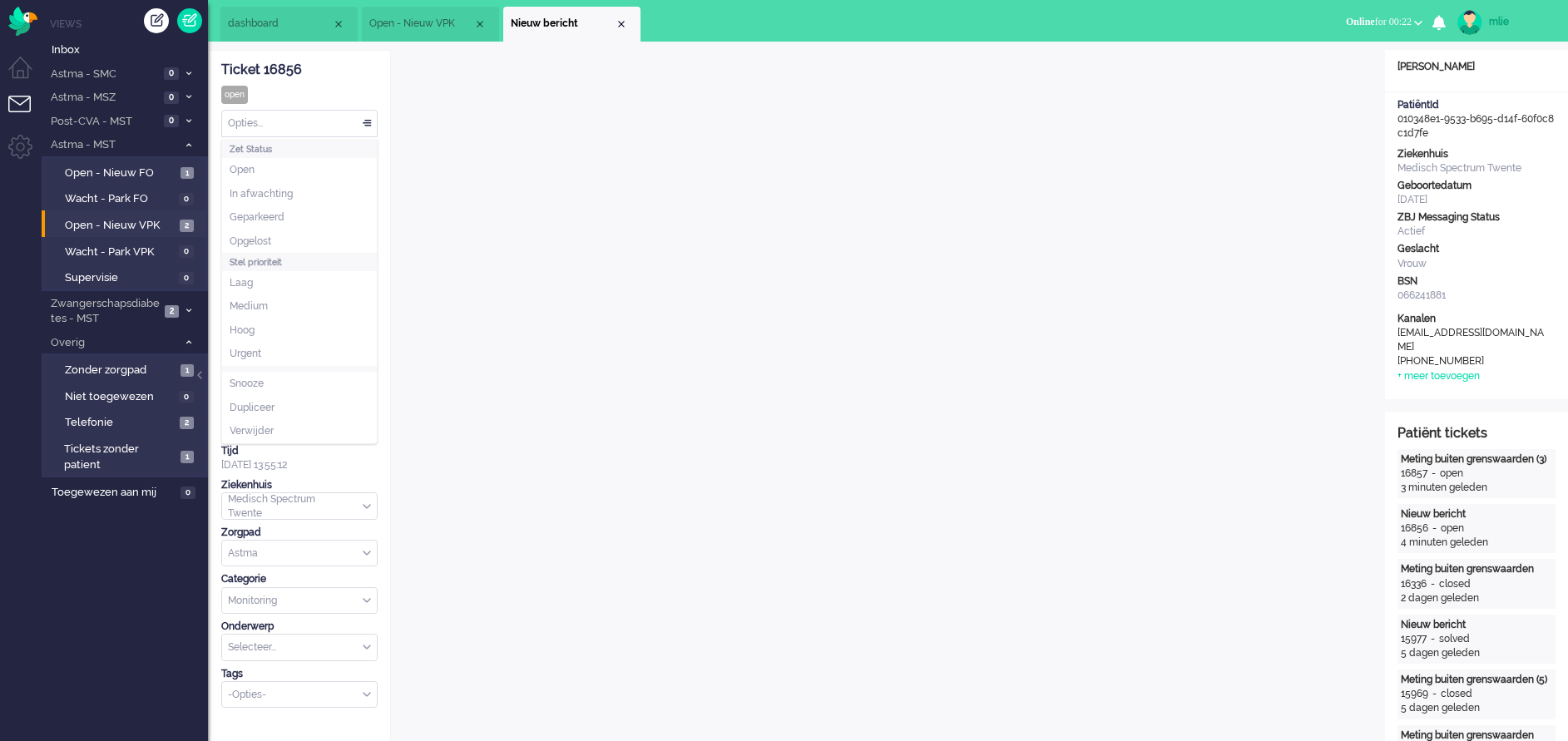
click at [363, 115] on div "Opties..." at bounding box center [299, 124] width 155 height 26
click at [289, 238] on li "Opgelost" at bounding box center [299, 241] width 155 height 24
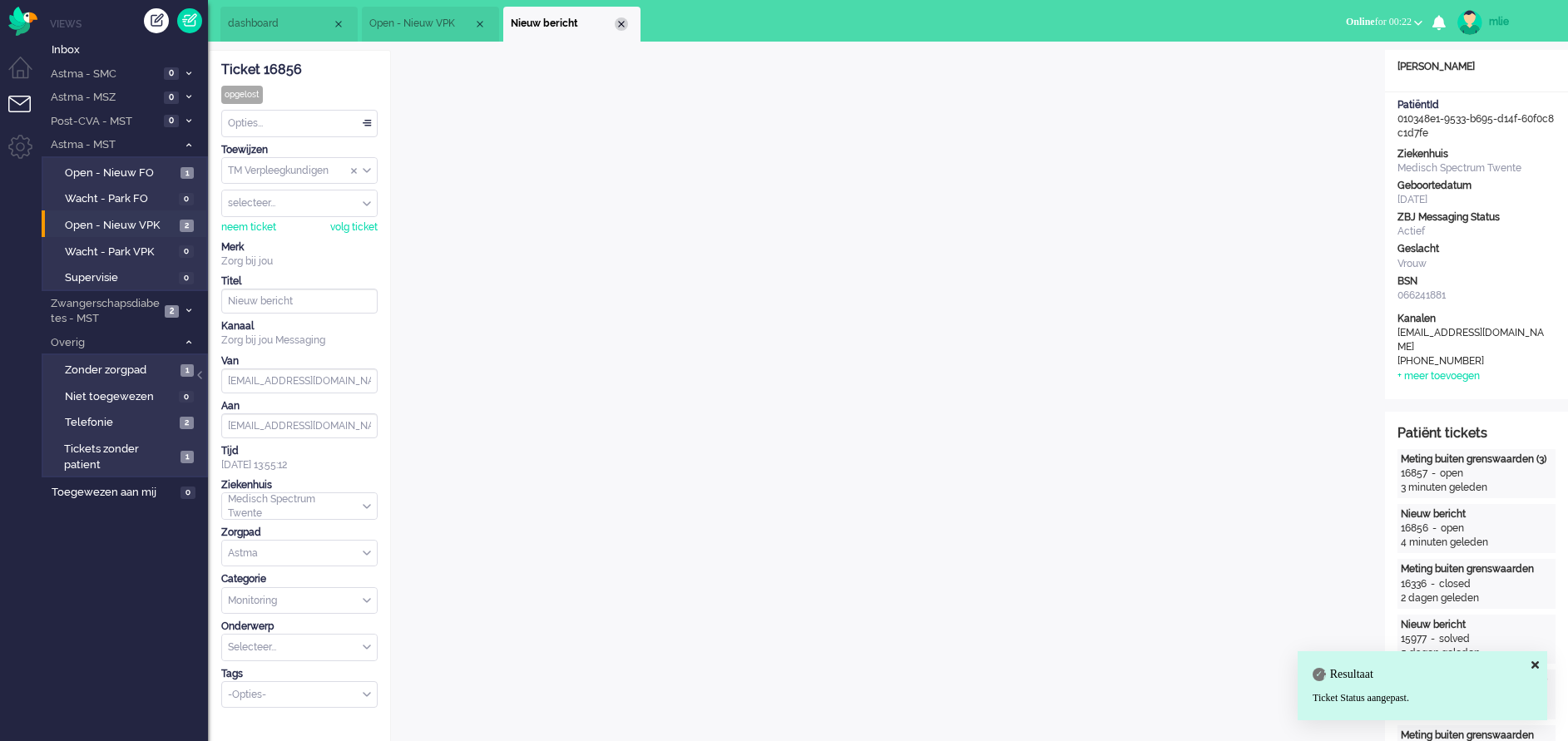
click at [626, 21] on div "Close tab" at bounding box center [621, 24] width 13 height 13
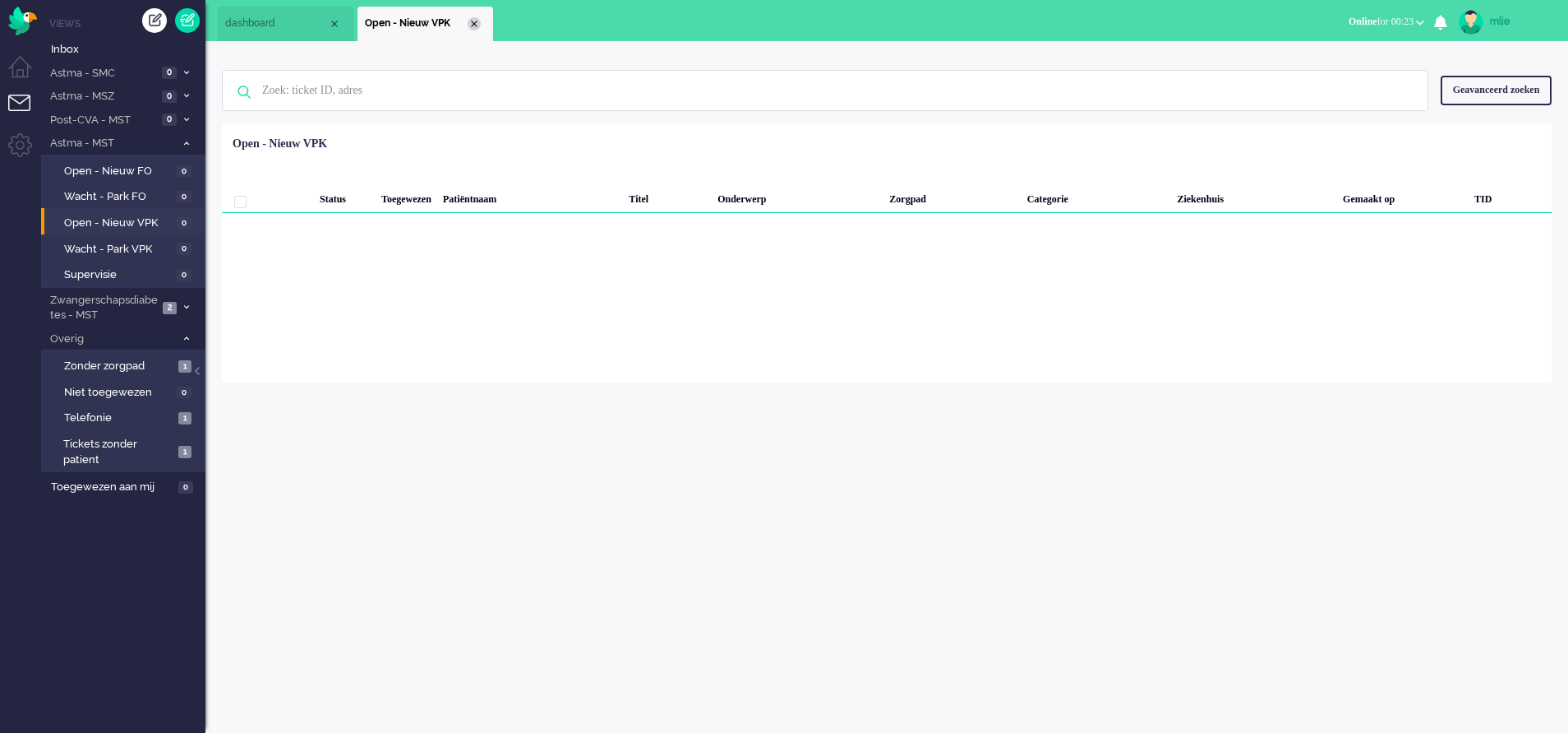
click at [471, 20] on div "Close tab" at bounding box center [474, 24] width 13 height 13
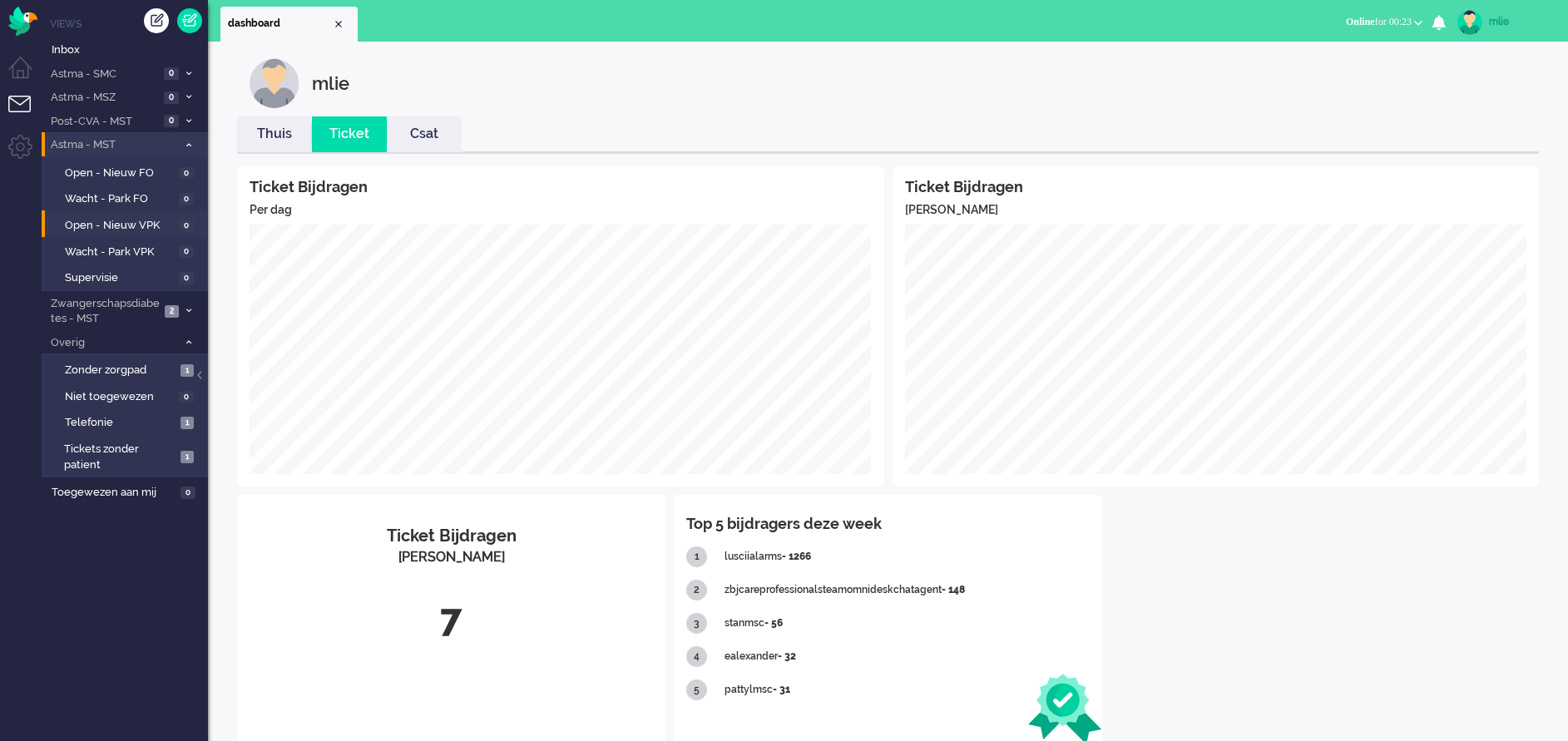
click at [192, 144] on span at bounding box center [188, 145] width 13 height 9
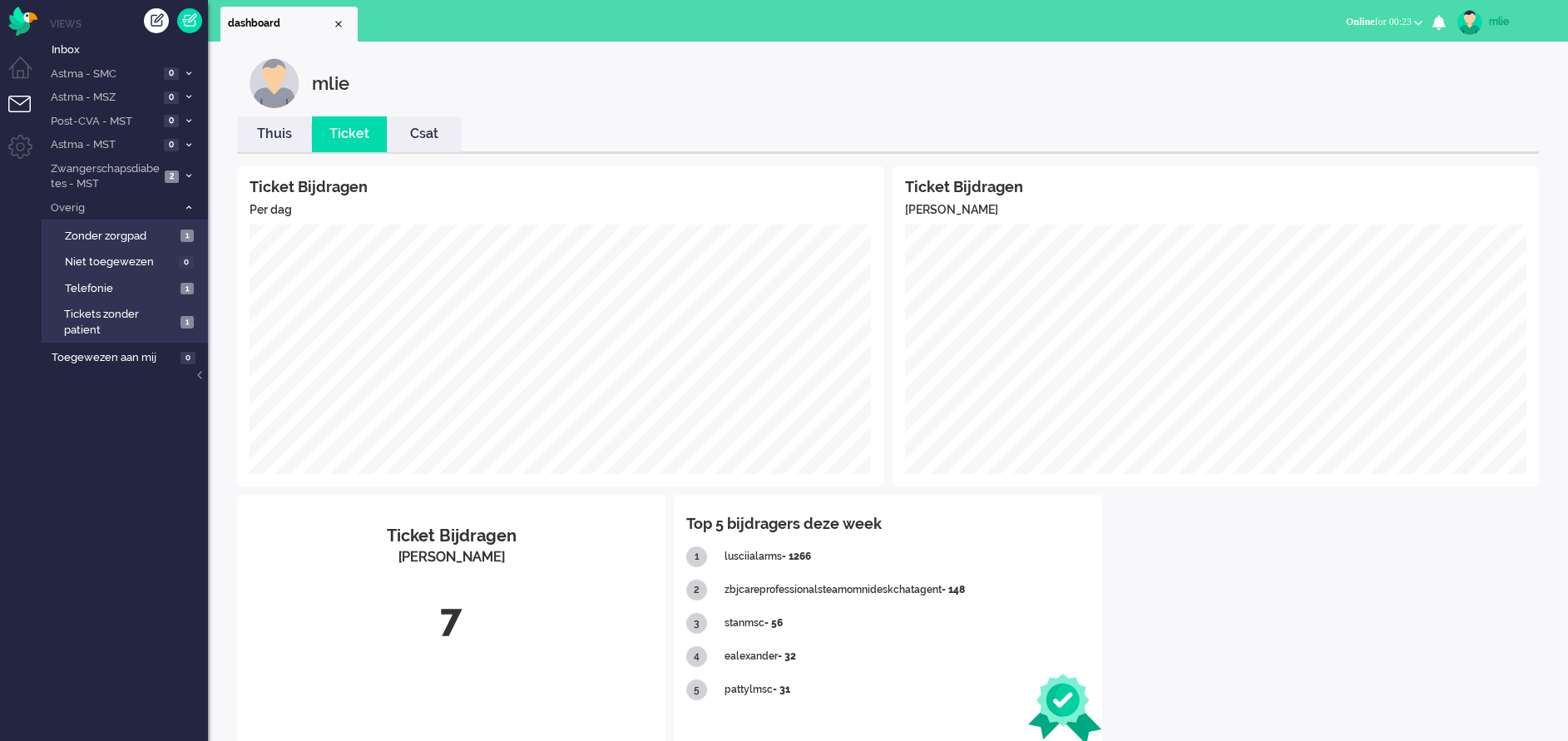
click at [279, 132] on link "Thuis" at bounding box center [275, 133] width 75 height 19
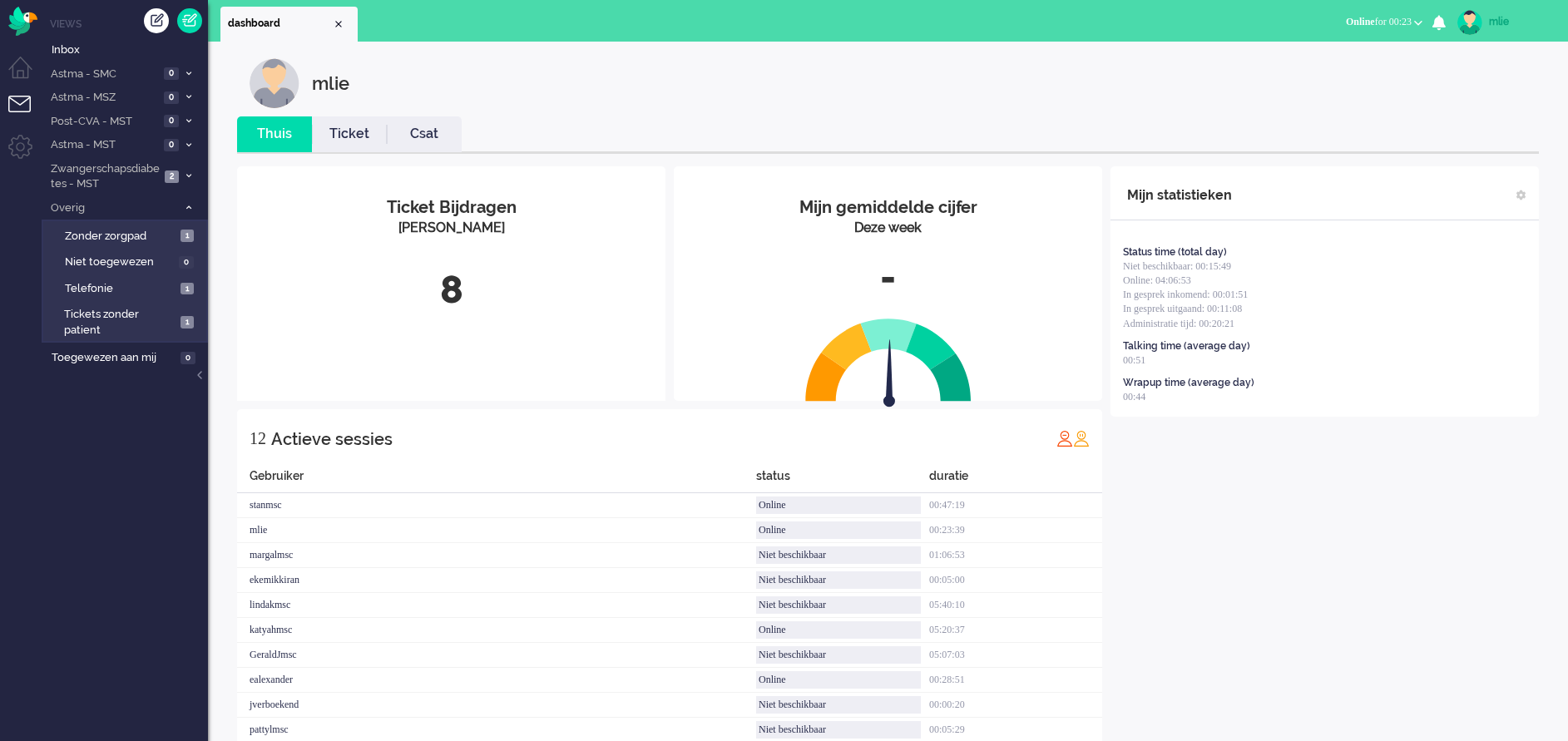
click at [1379, 15] on button "Online for 00:23" at bounding box center [1384, 21] width 97 height 24
click at [1308, 59] on label "Niet beschikbaar" at bounding box center [1353, 56] width 132 height 14
click at [190, 142] on icon at bounding box center [189, 145] width 5 height 6
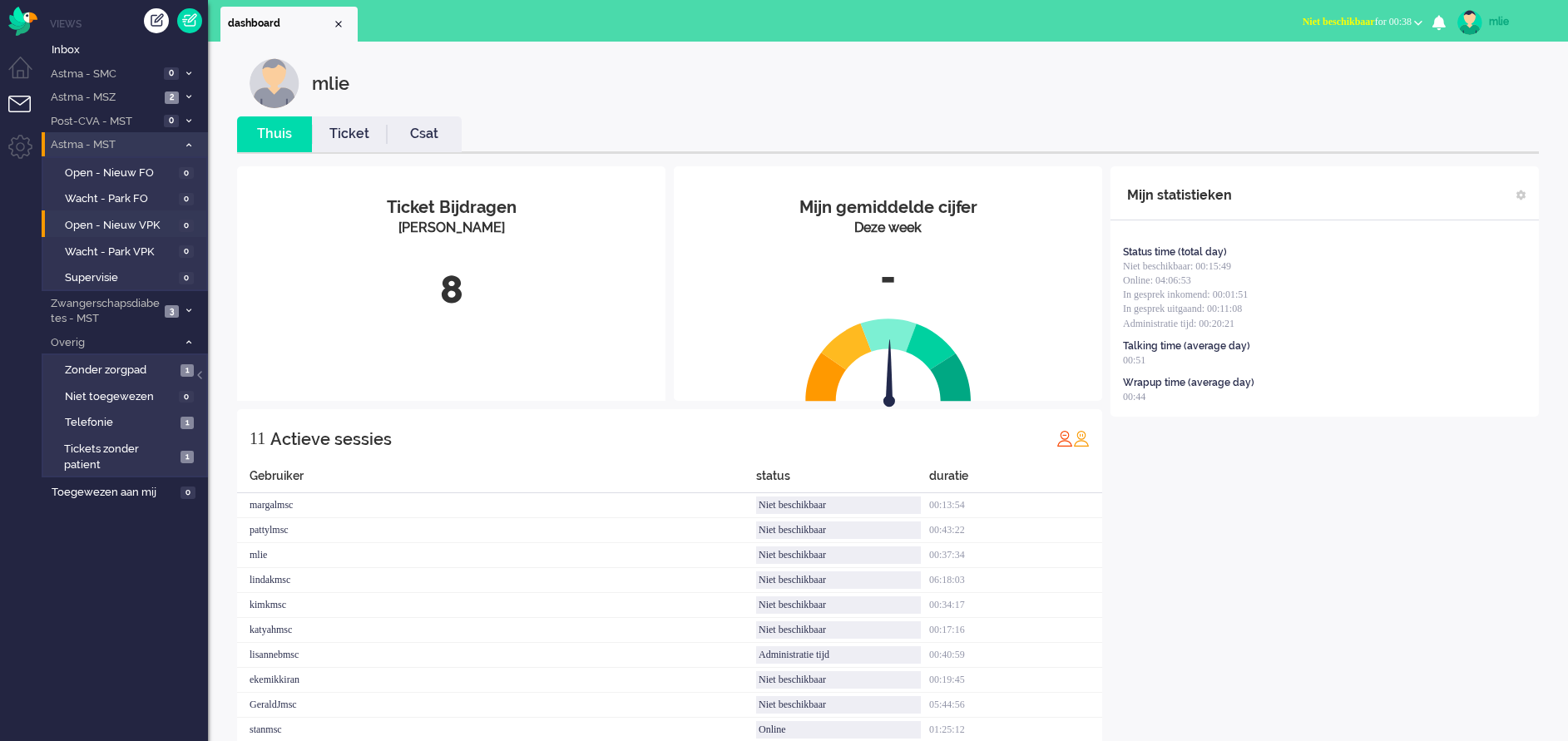
click at [190, 142] on icon at bounding box center [189, 145] width 5 height 6
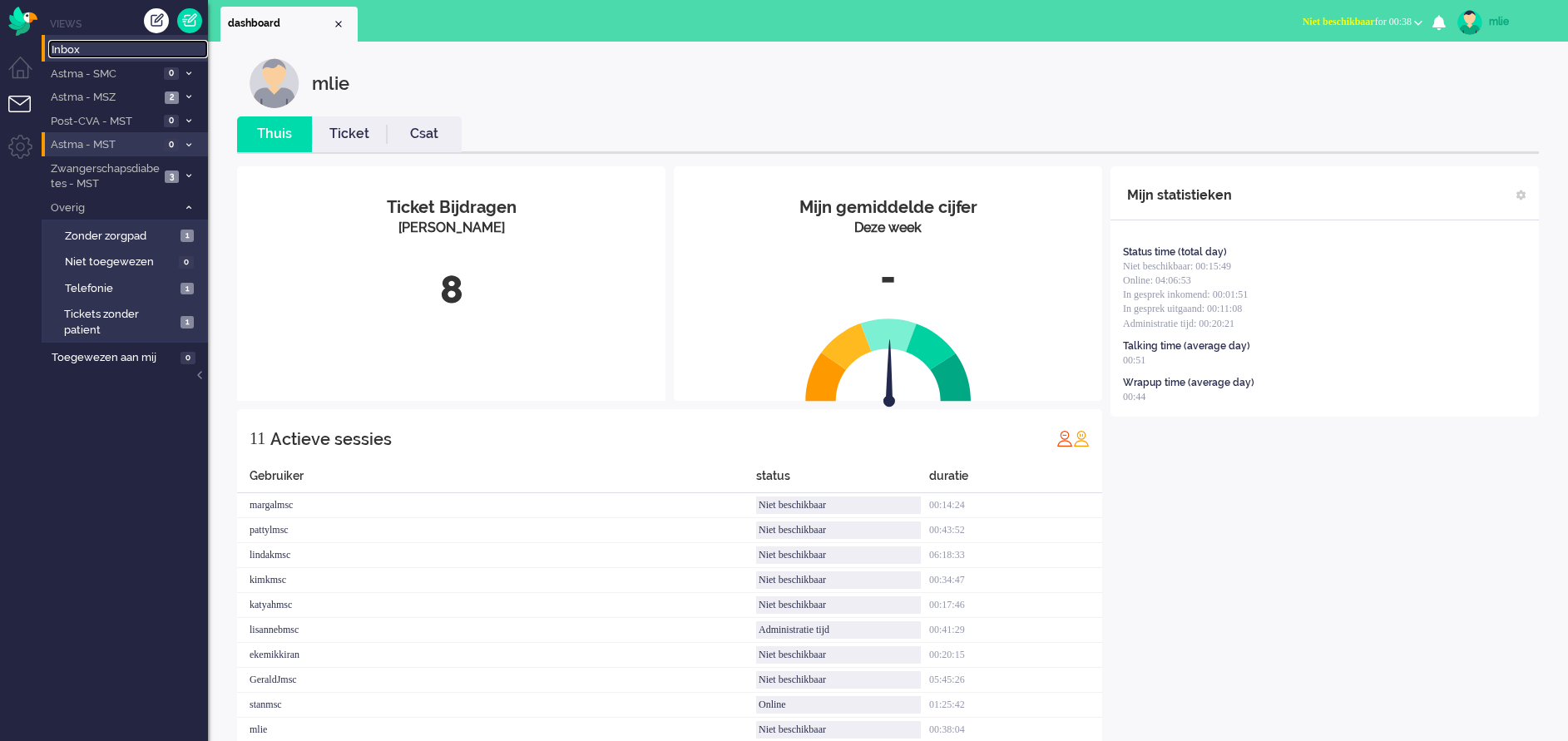
click at [64, 51] on span "Inbox" at bounding box center [130, 50] width 157 height 16
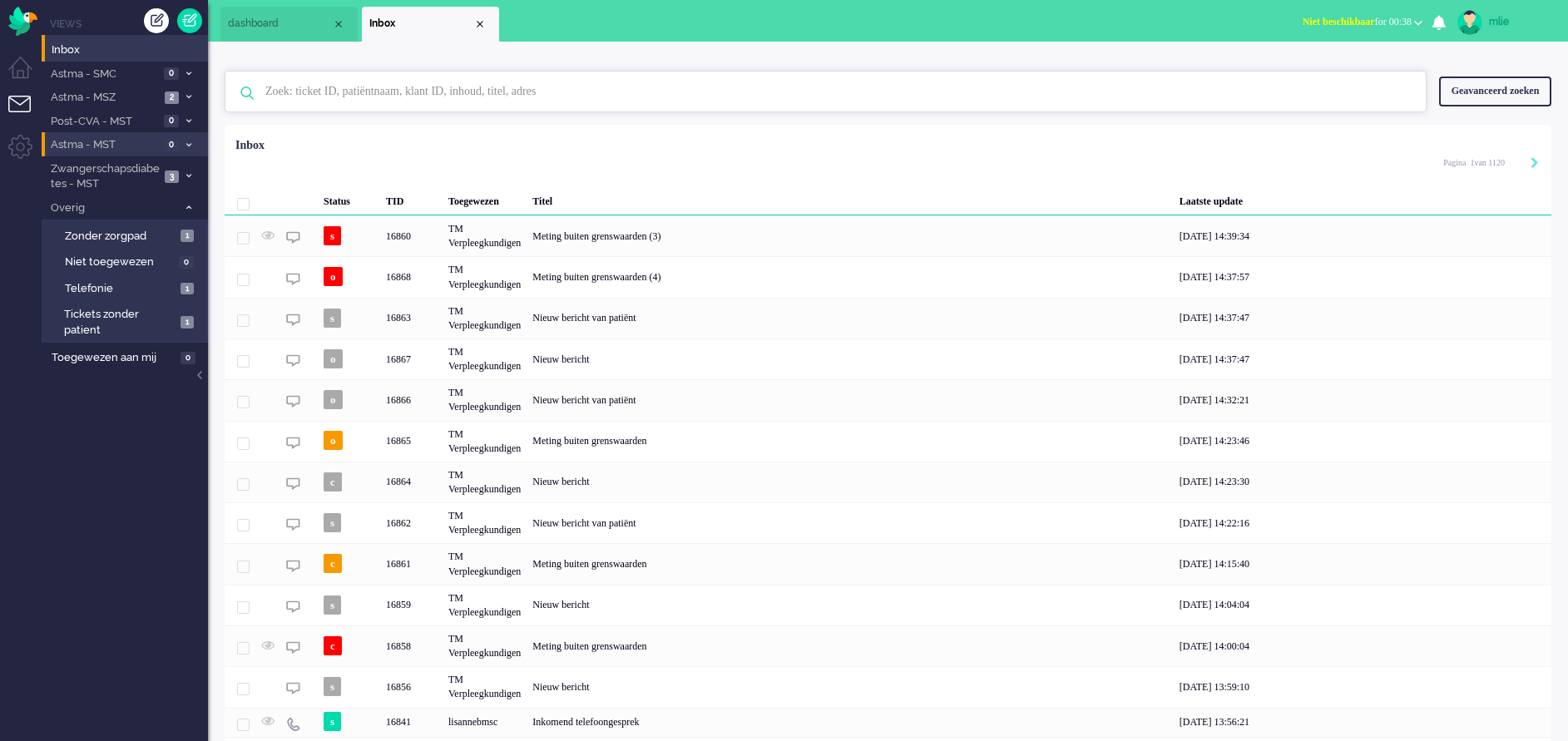
click at [404, 91] on input "text" at bounding box center [827, 91] width 1151 height 40
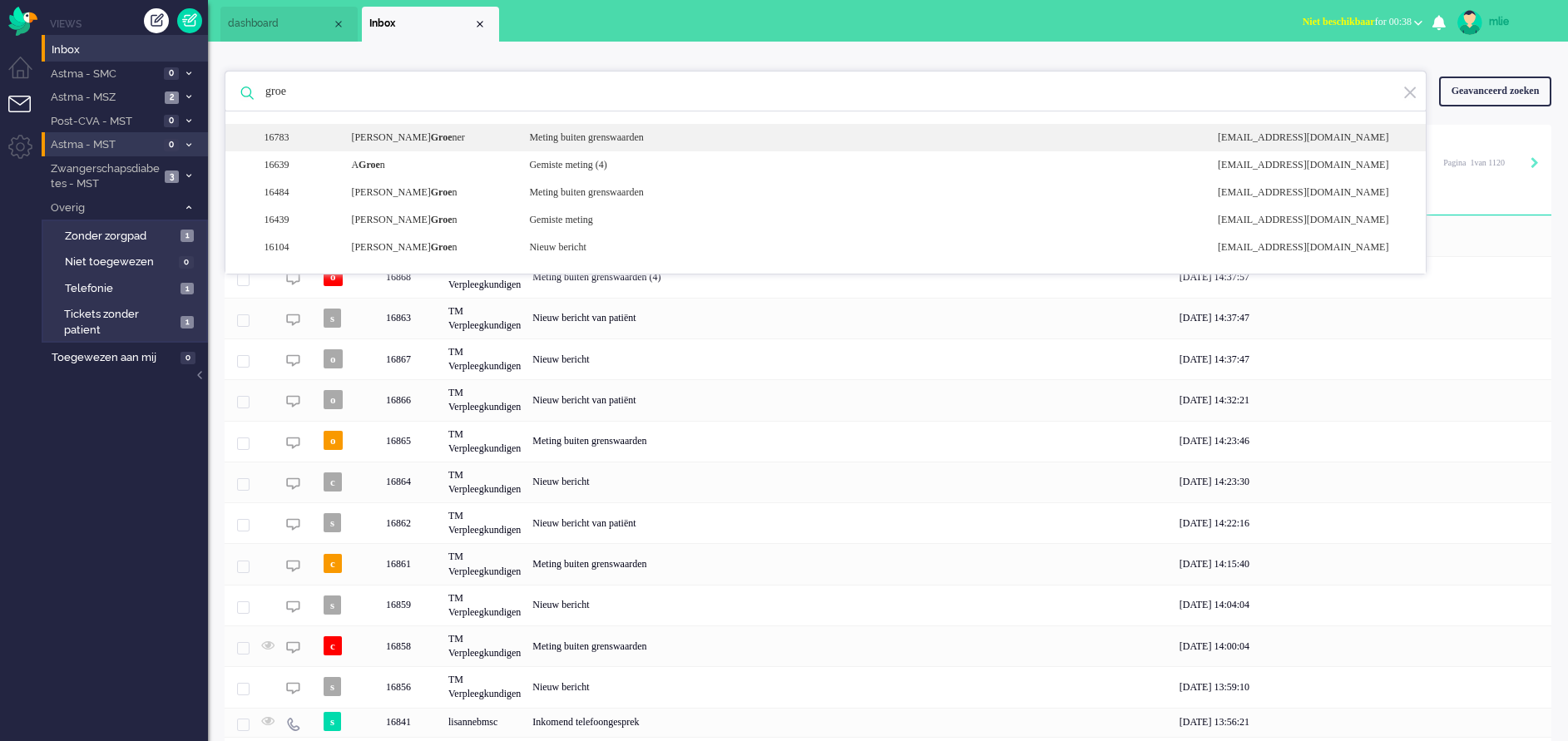
type input "groe"
click at [635, 134] on div "Meting buiten grenswaarden" at bounding box center [861, 138] width 689 height 14
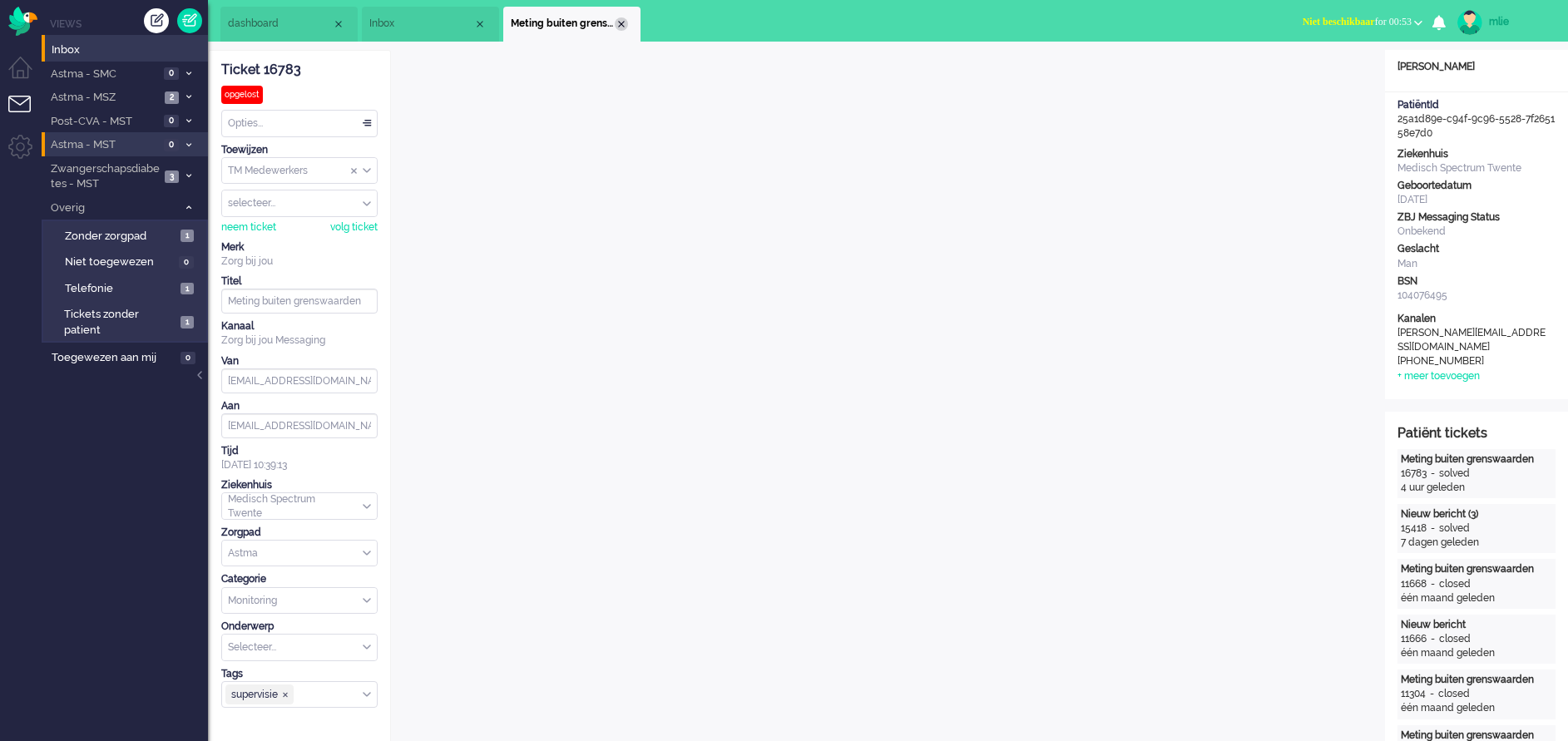
click at [621, 22] on div "Close tab" at bounding box center [621, 24] width 13 height 13
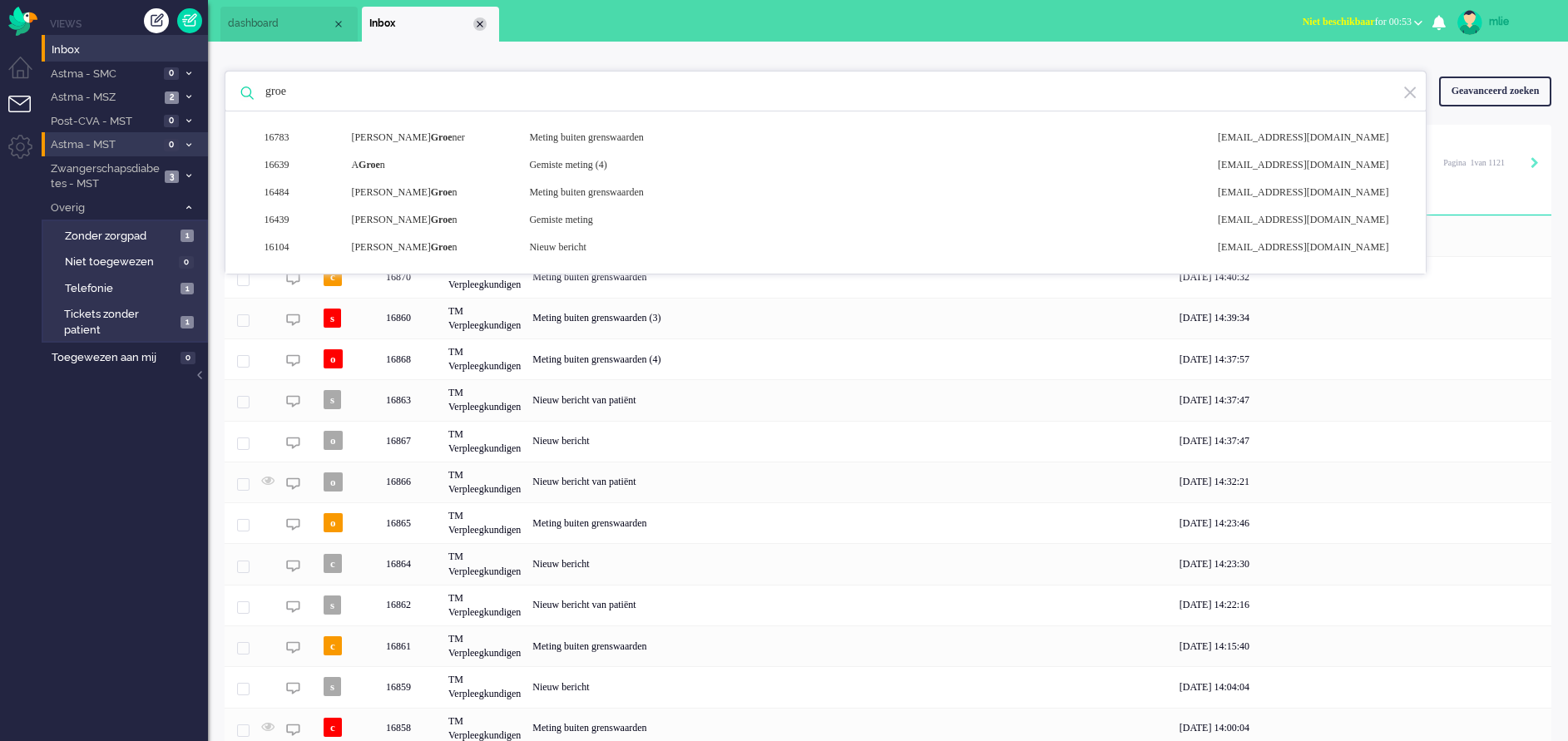
click at [484, 21] on div "Close tab" at bounding box center [480, 24] width 13 height 13
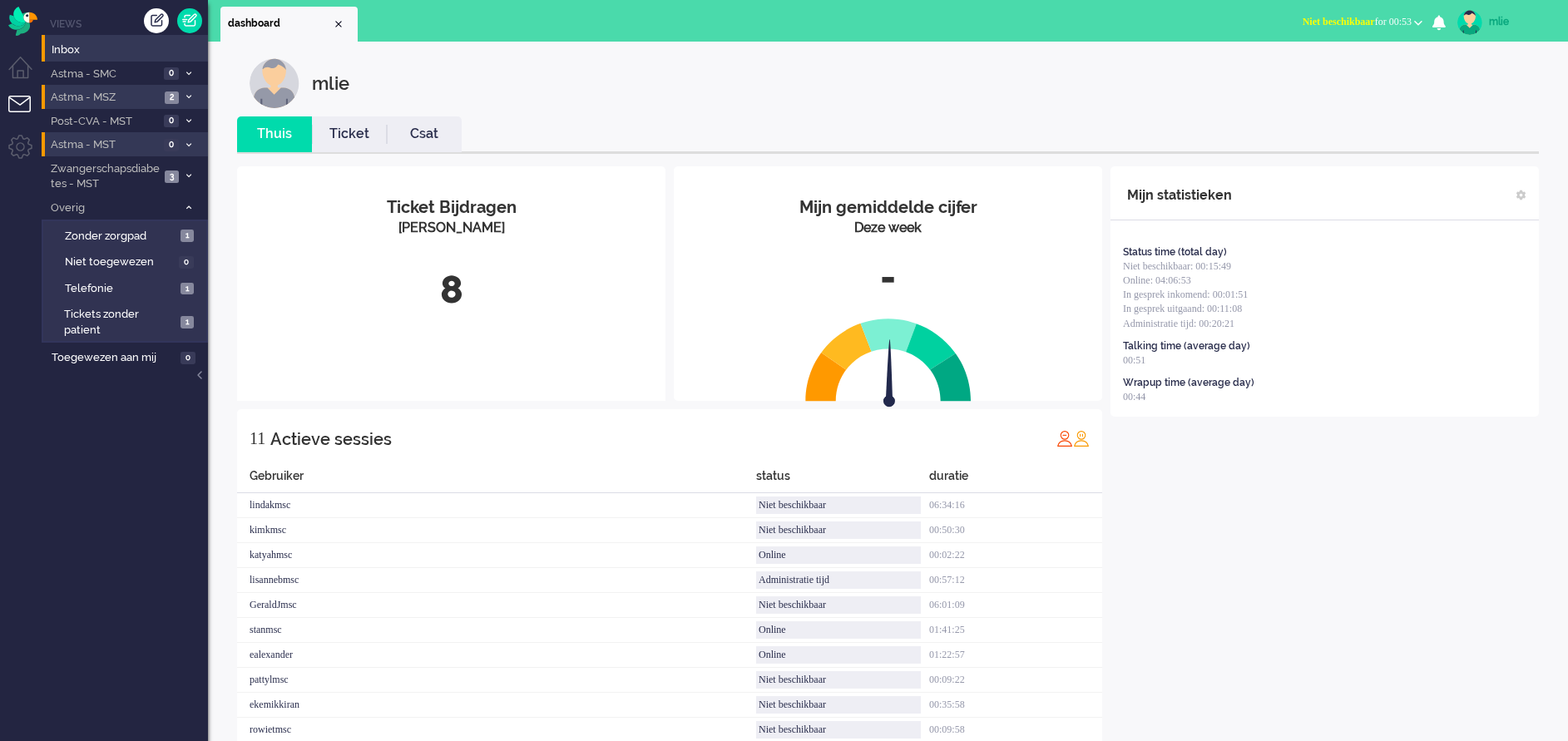
click at [184, 93] on span at bounding box center [188, 98] width 13 height 9
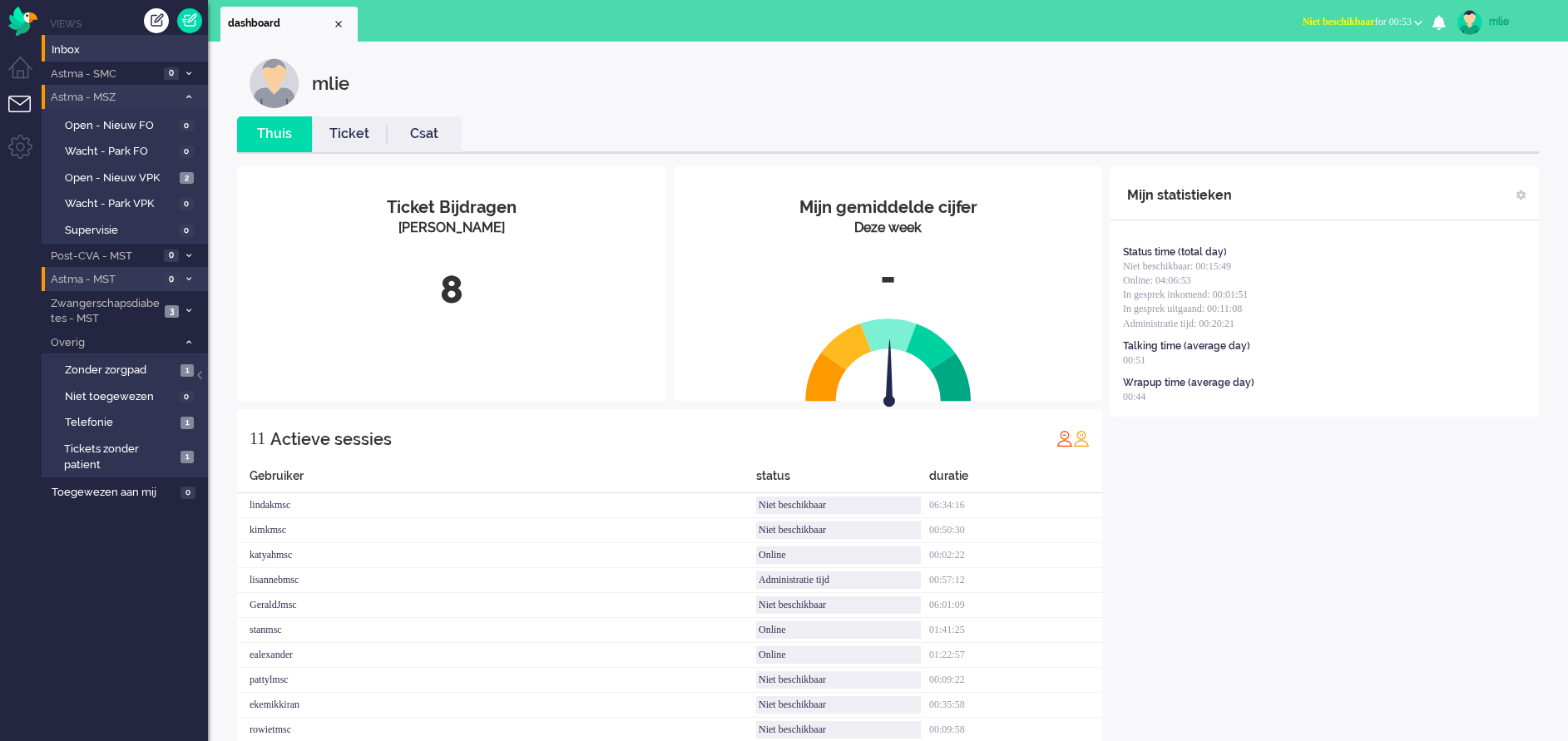
click at [184, 93] on span at bounding box center [188, 98] width 13 height 9
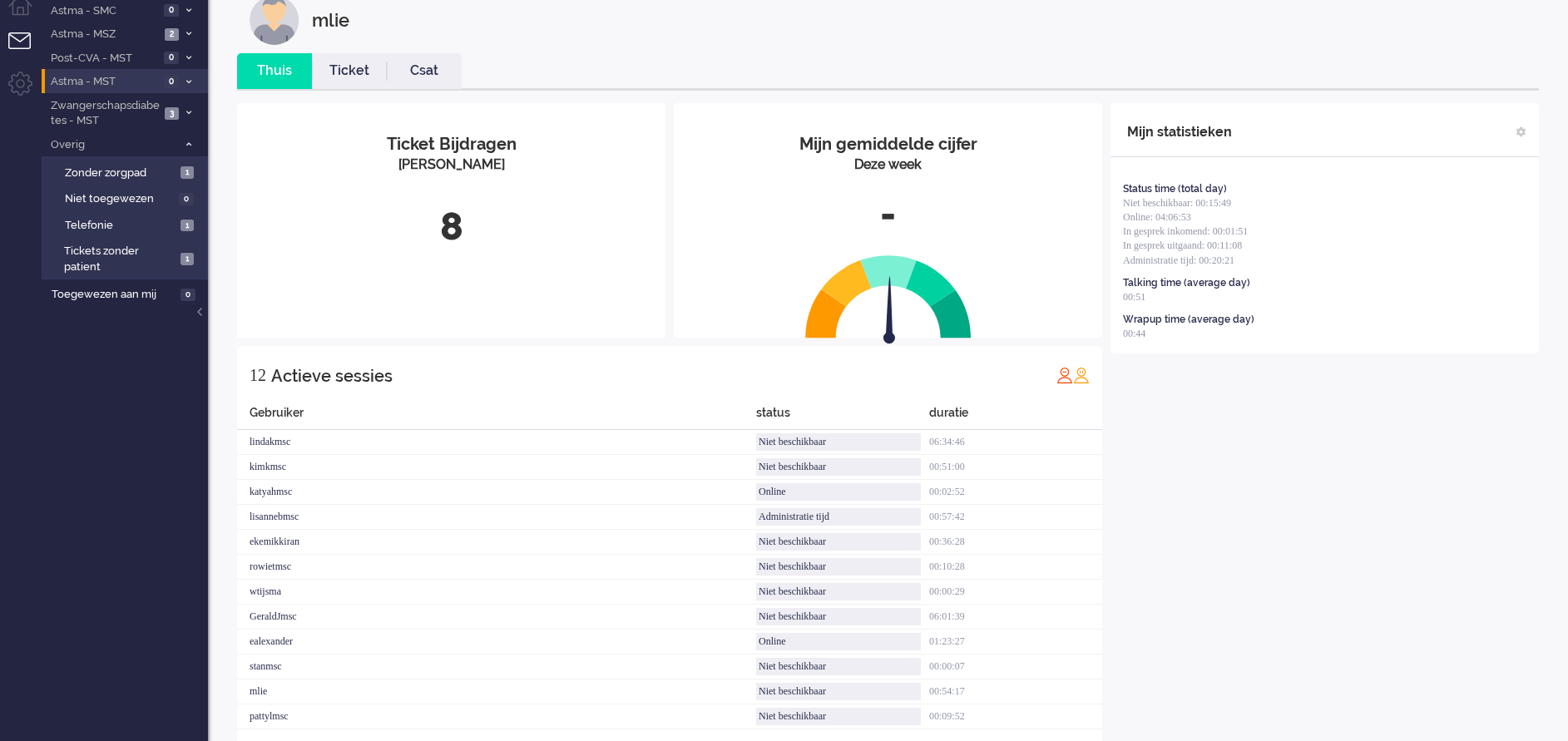
scroll to position [98, 0]
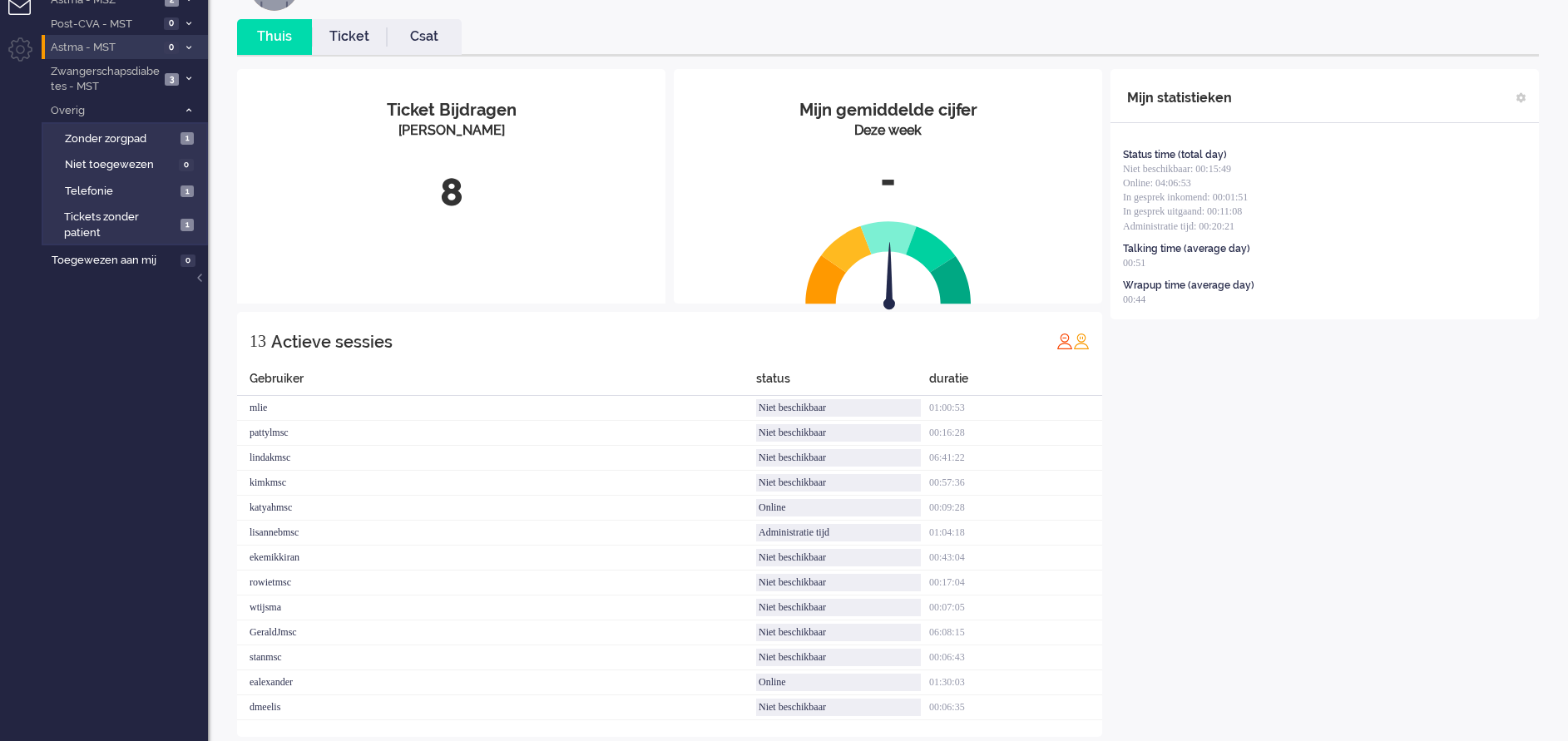
click at [1358, 487] on div "Mijn statistieken Status time (total day) Niet beschikbaar: 00:15:49 Online: 04…" at bounding box center [1324, 403] width 428 height 668
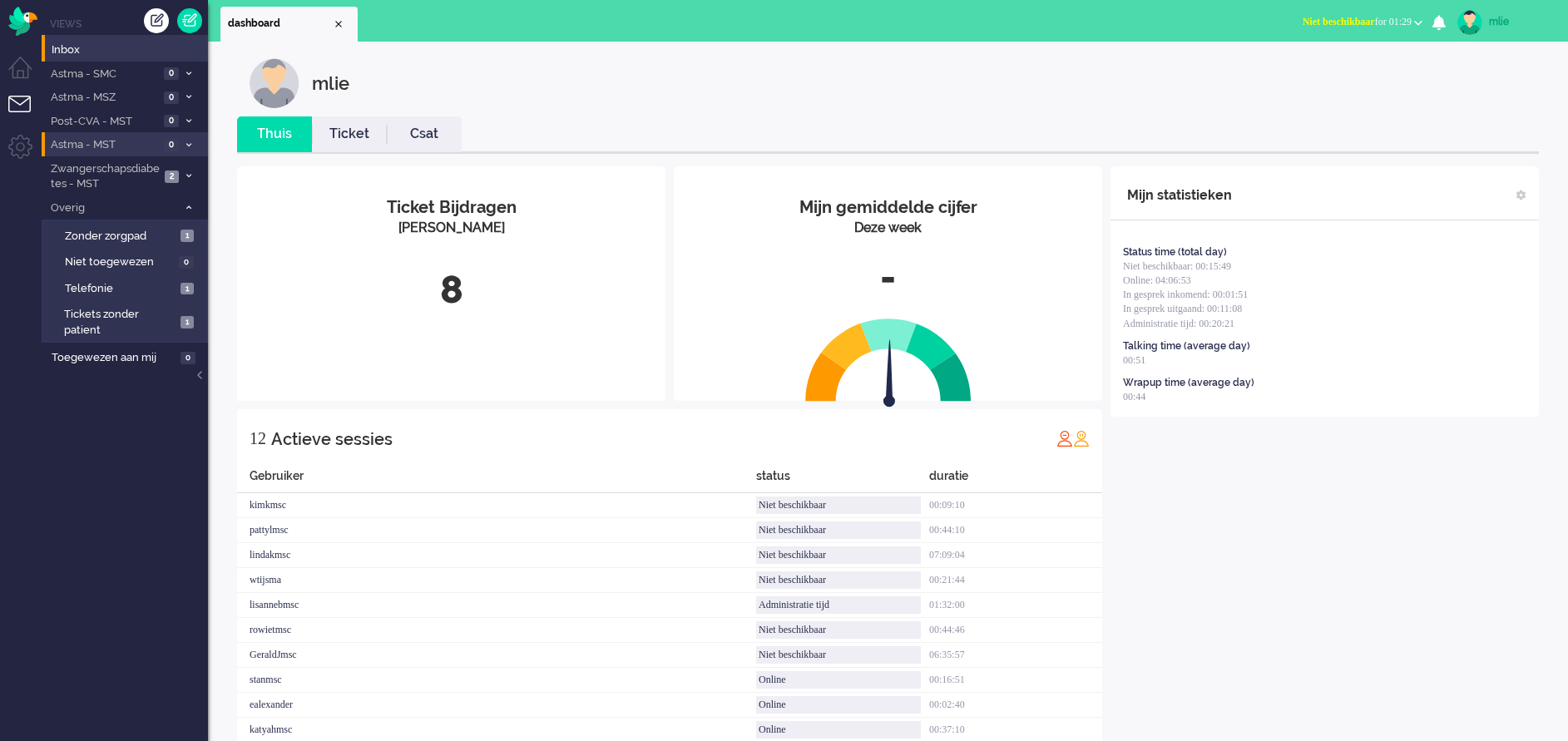
click at [348, 126] on link "Ticket" at bounding box center [349, 133] width 75 height 19
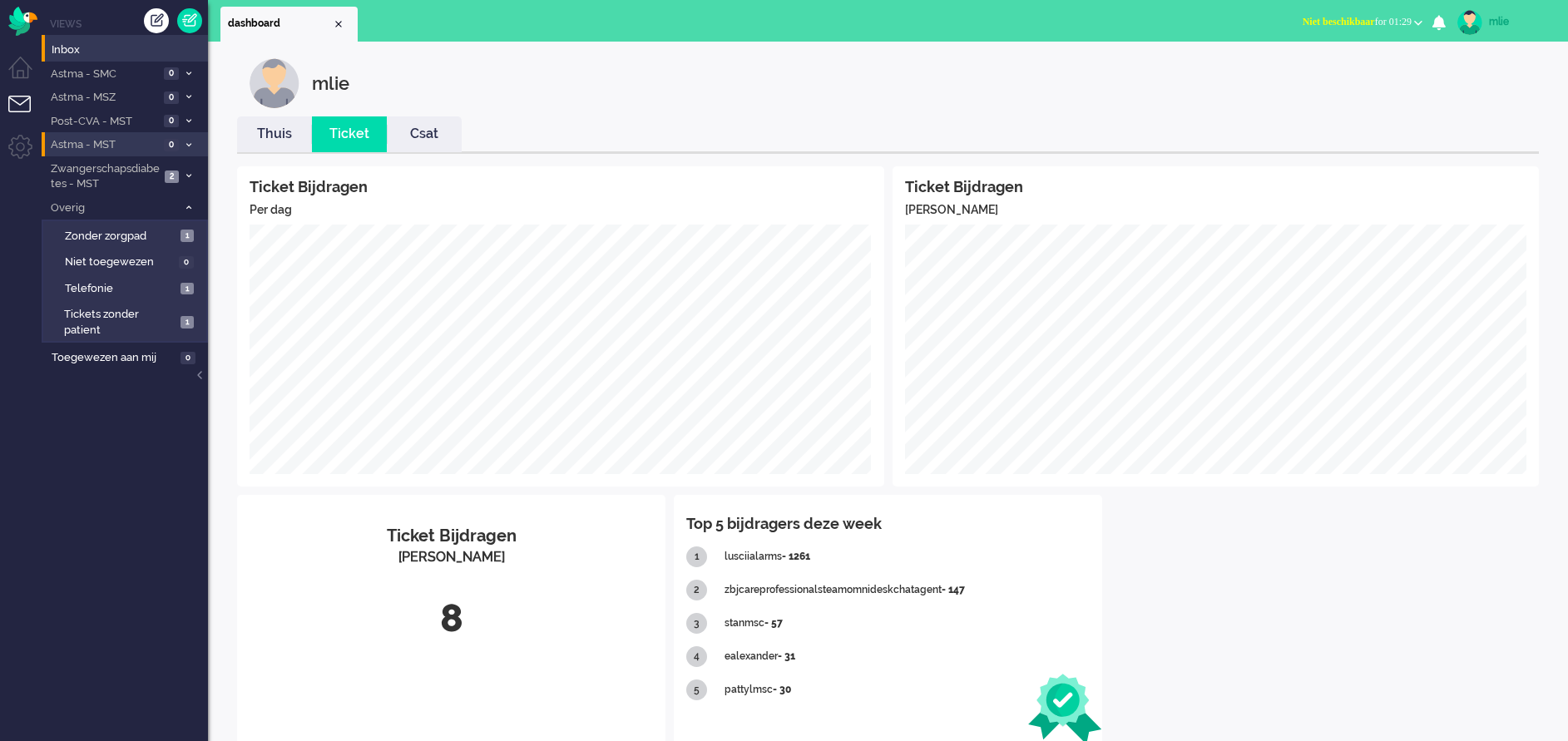
click at [287, 135] on link "Thuis" at bounding box center [275, 133] width 75 height 19
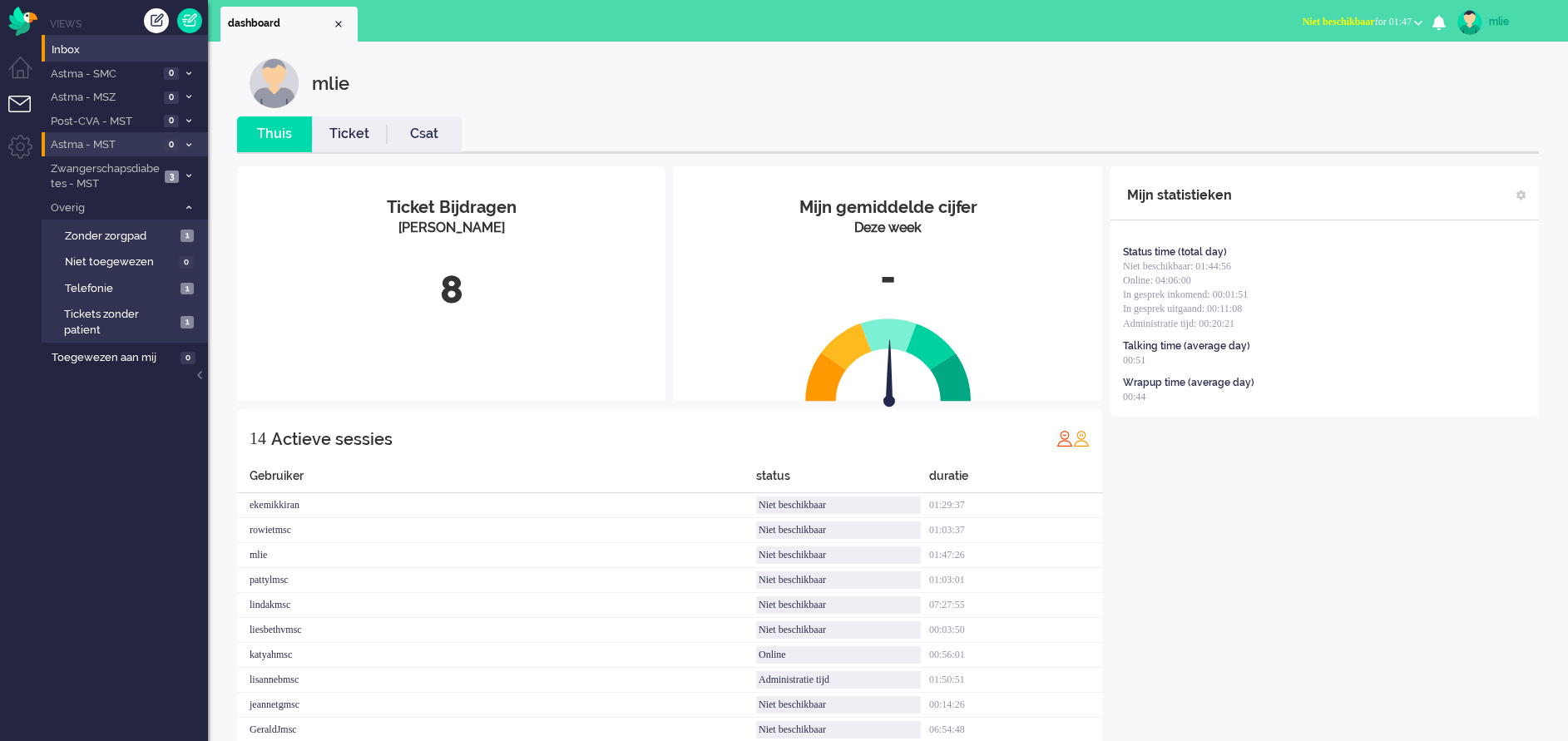
click at [189, 137] on li "Astma - MST 0" at bounding box center [124, 144] width 167 height 24
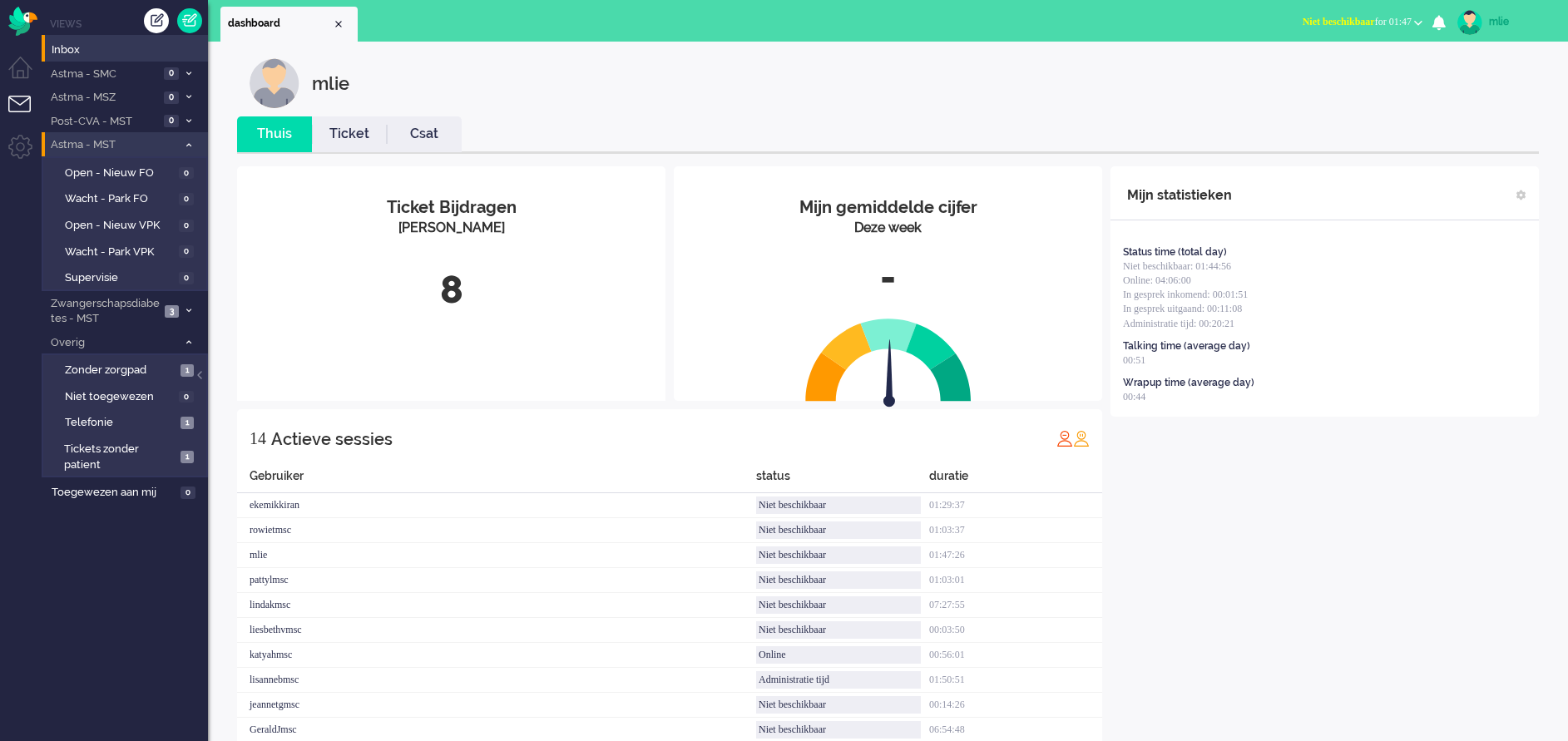
click at [188, 138] on li "Astma - MST 0" at bounding box center [124, 144] width 167 height 24
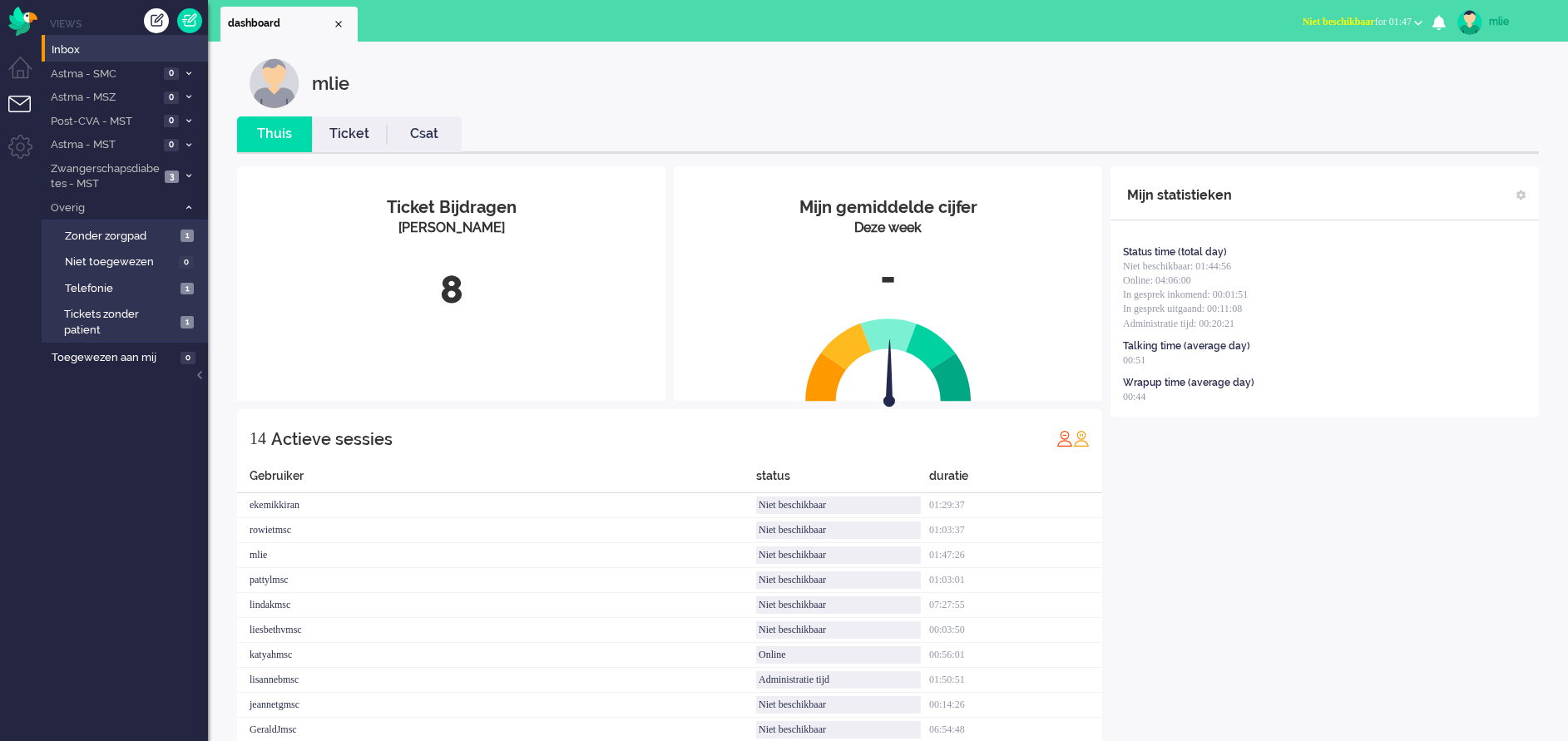
click at [21, 98] on li "Tickets menu" at bounding box center [27, 115] width 38 height 38
click at [19, 65] on li "Dashboard menu" at bounding box center [27, 75] width 38 height 38
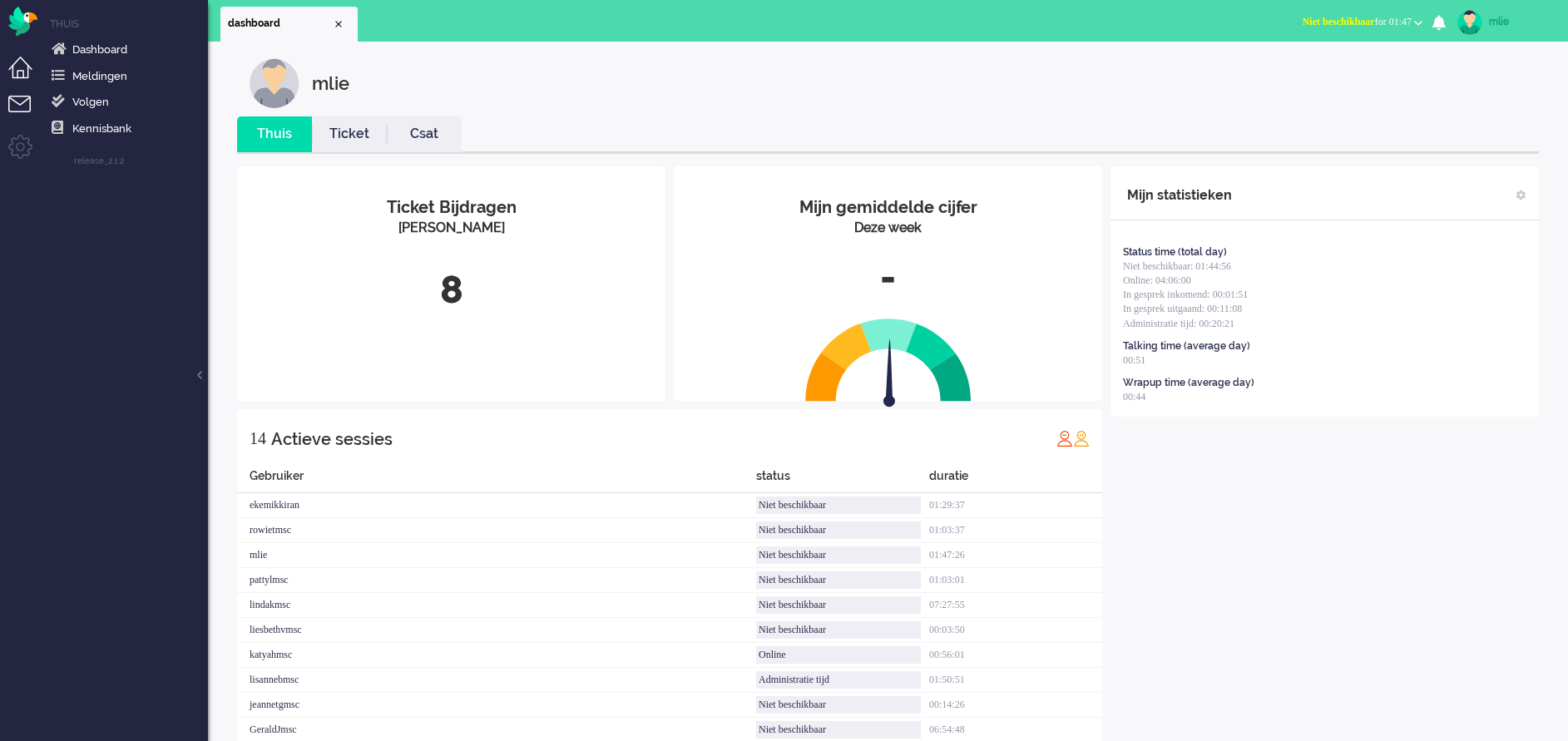
click at [21, 103] on li "Tickets menu" at bounding box center [27, 115] width 38 height 38
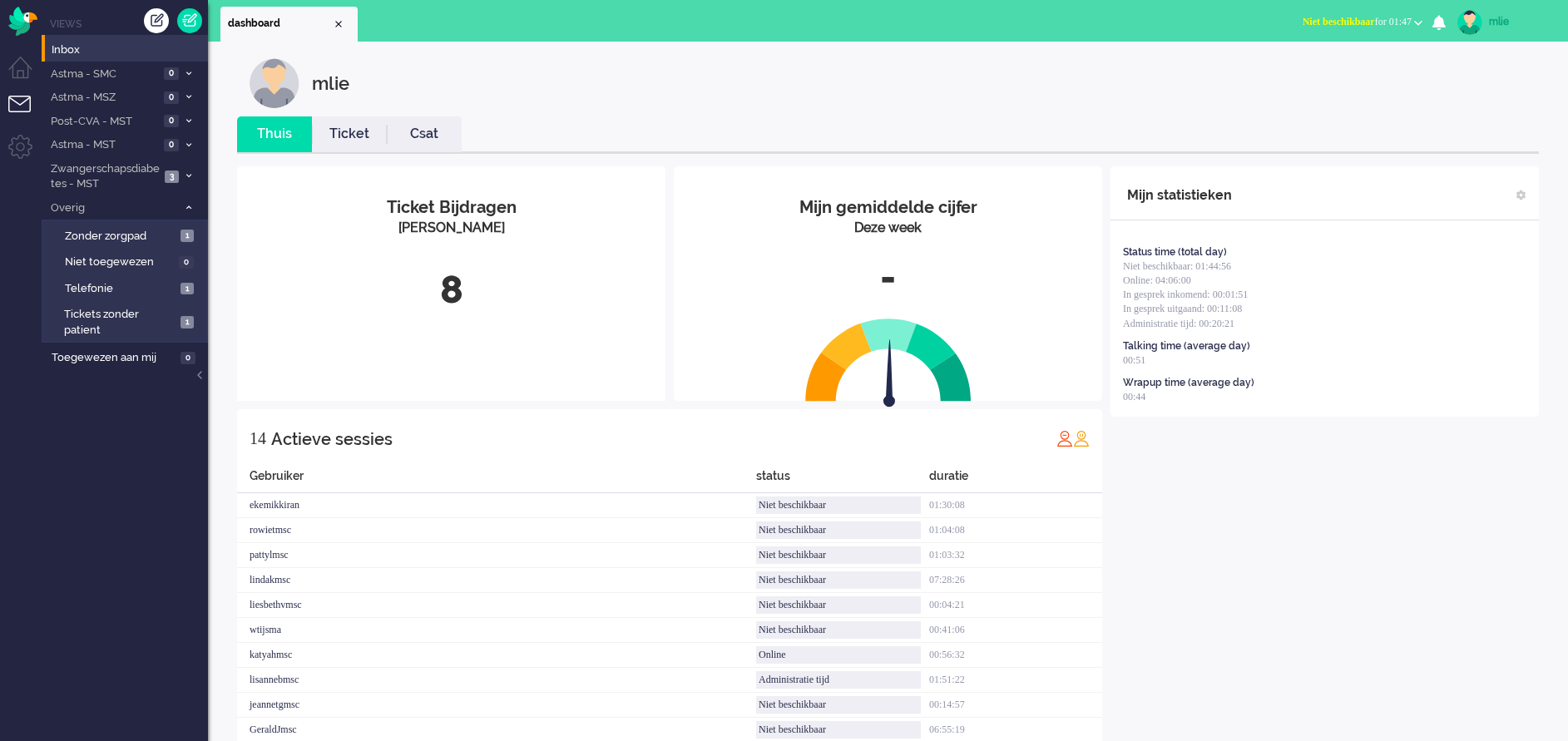
click at [339, 140] on link "Ticket" at bounding box center [349, 133] width 75 height 19
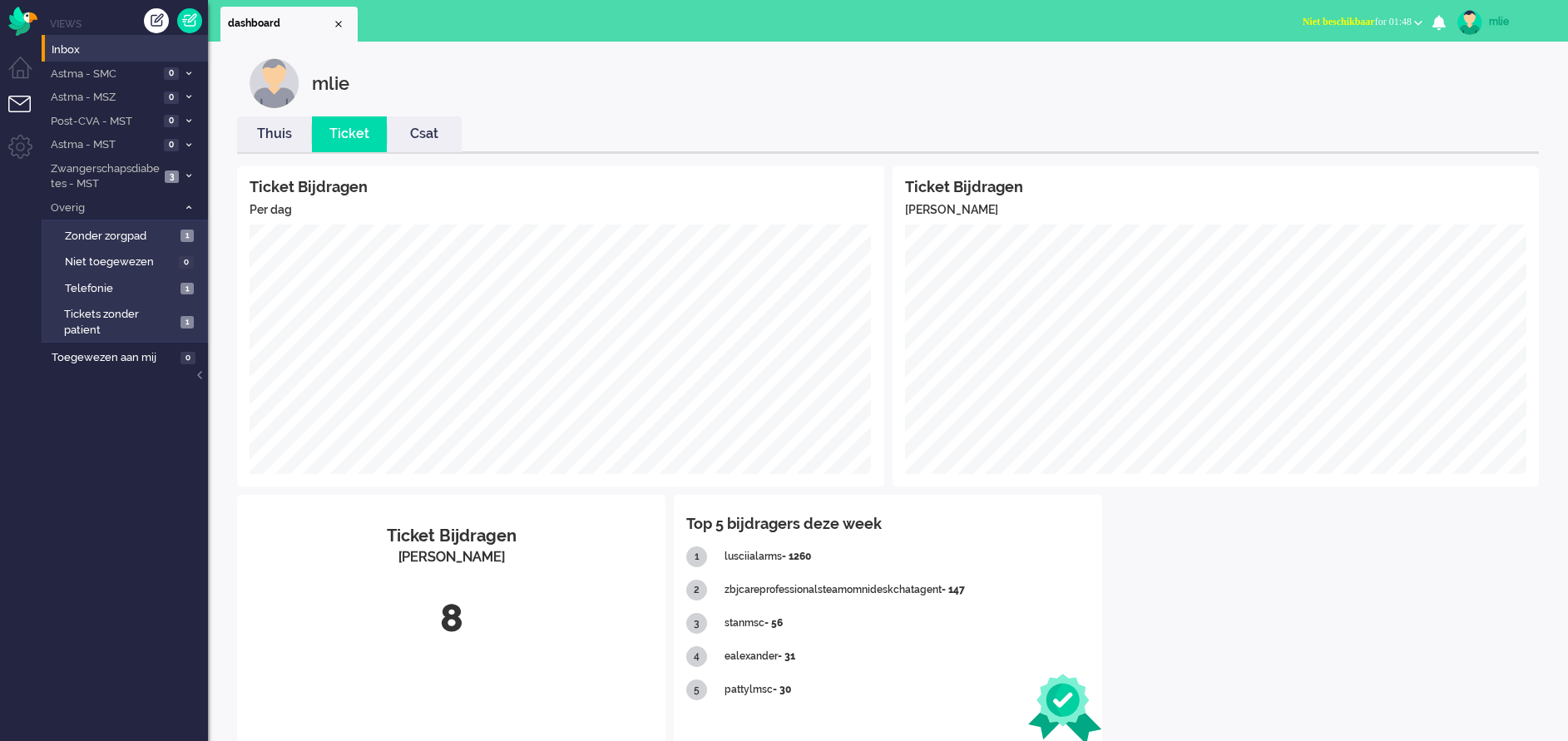
click at [275, 140] on link "Thuis" at bounding box center [275, 133] width 75 height 19
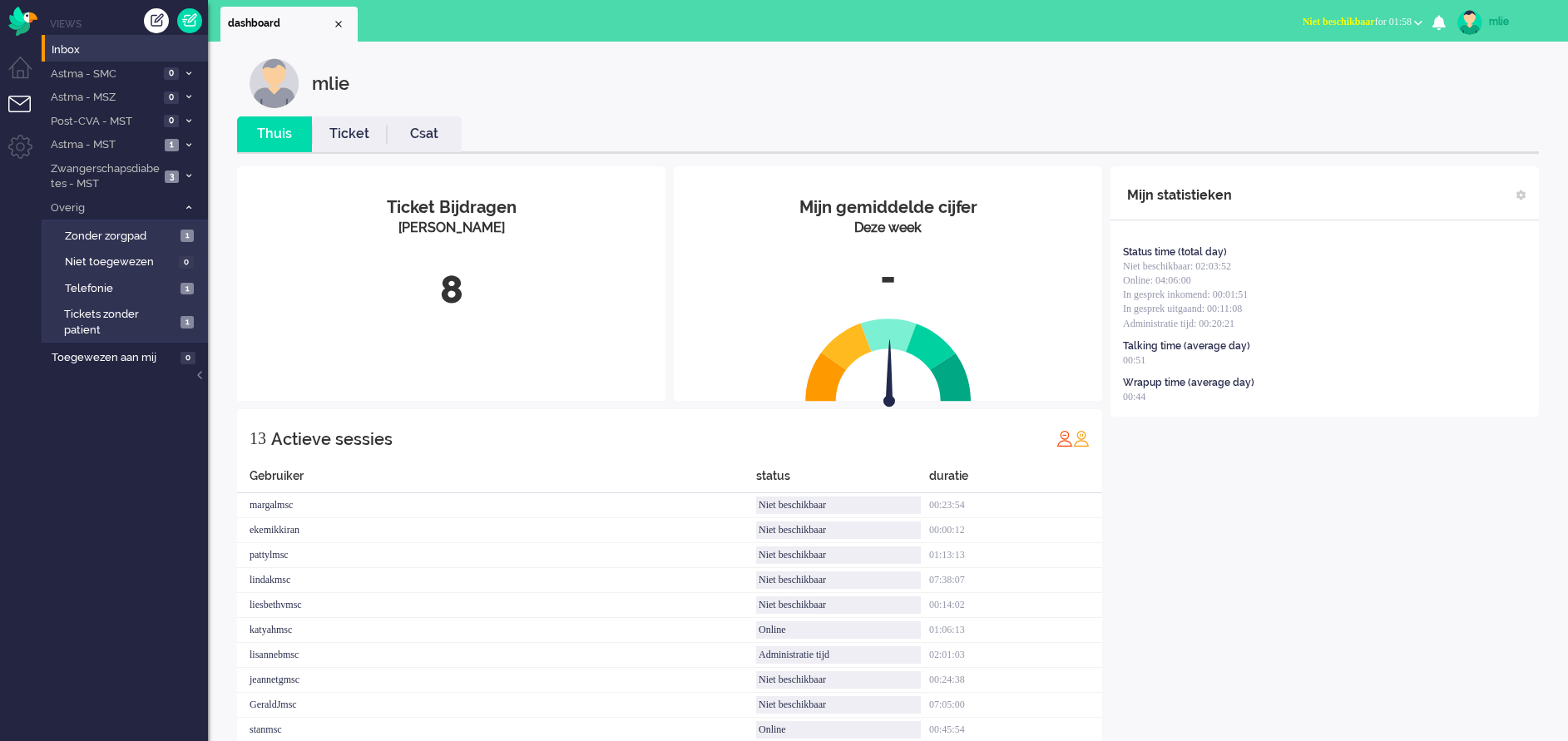
click at [188, 140] on li "Astma - MST 1" at bounding box center [124, 144] width 167 height 24
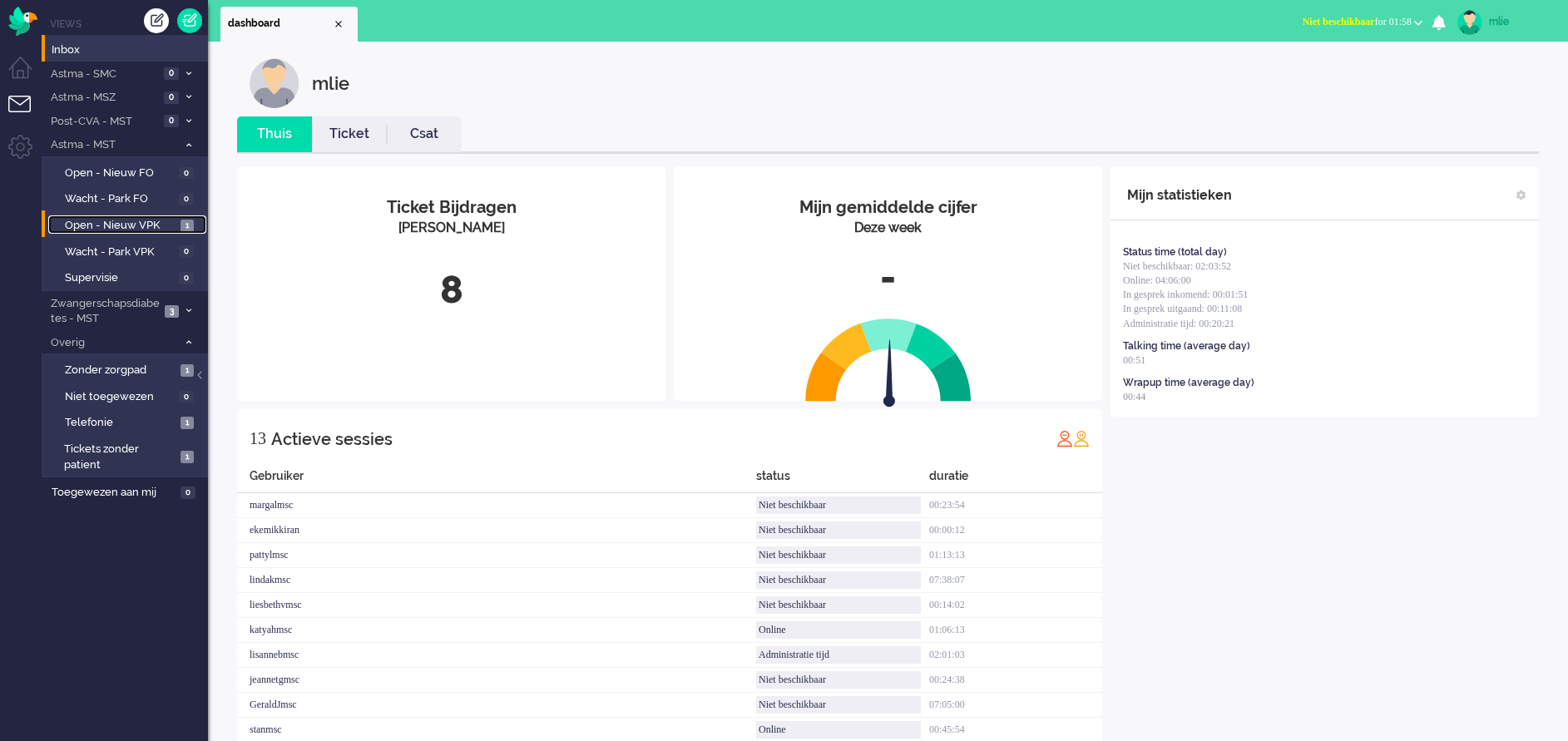
click at [103, 223] on span "Open - Nieuw VPK" at bounding box center [120, 226] width 111 height 16
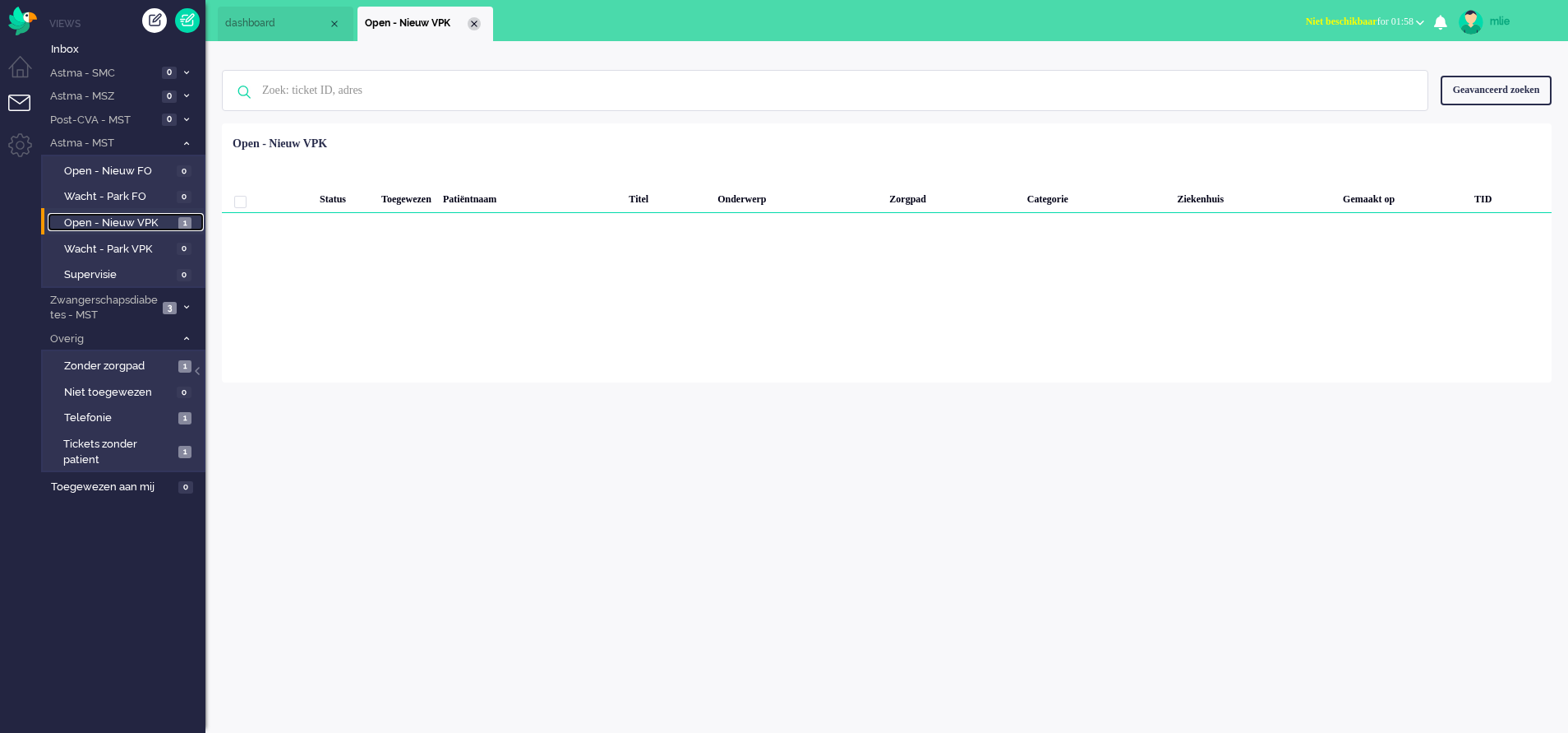
click at [474, 18] on div "Close tab" at bounding box center [474, 24] width 13 height 13
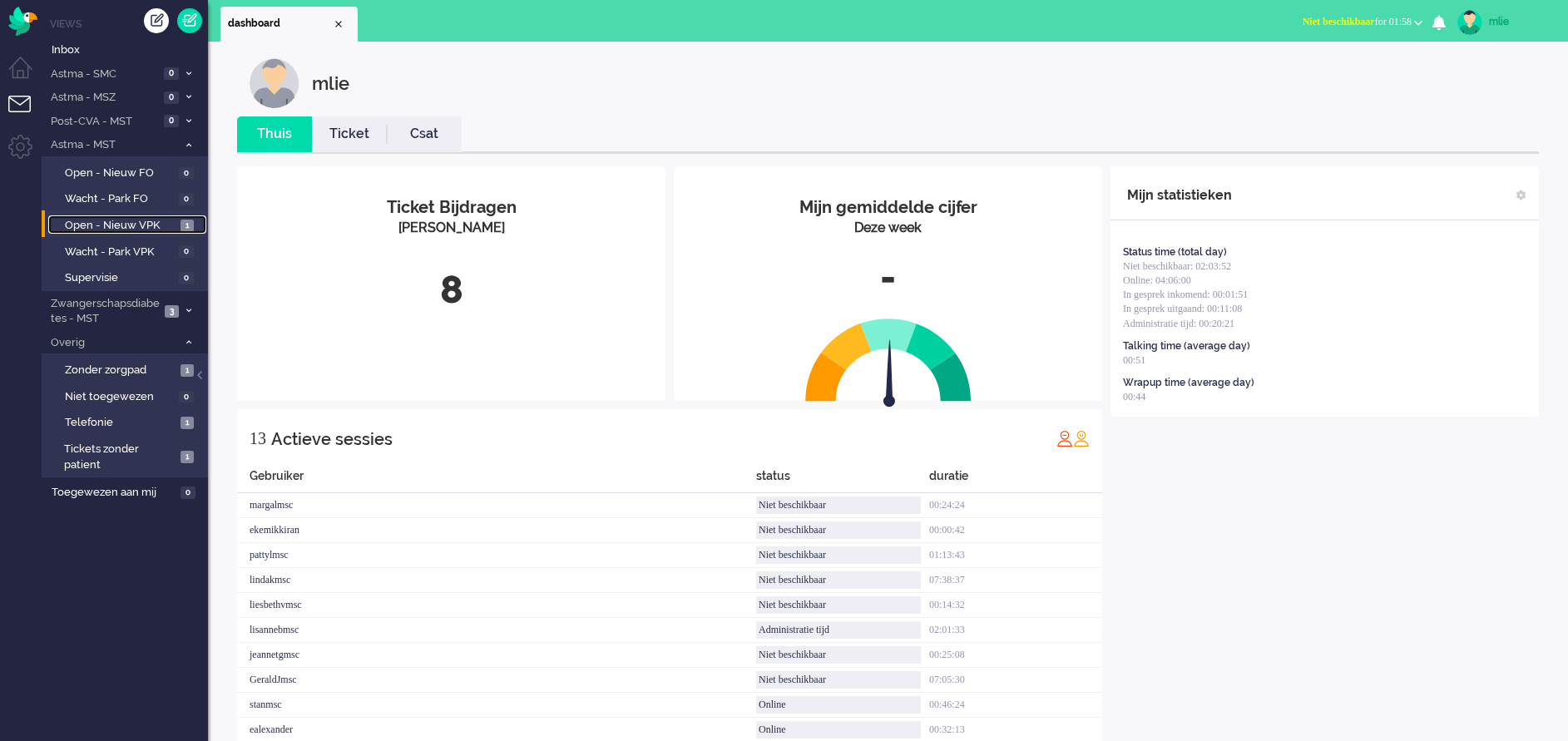
click at [124, 219] on span "Open - Nieuw VPK" at bounding box center [120, 226] width 111 height 16
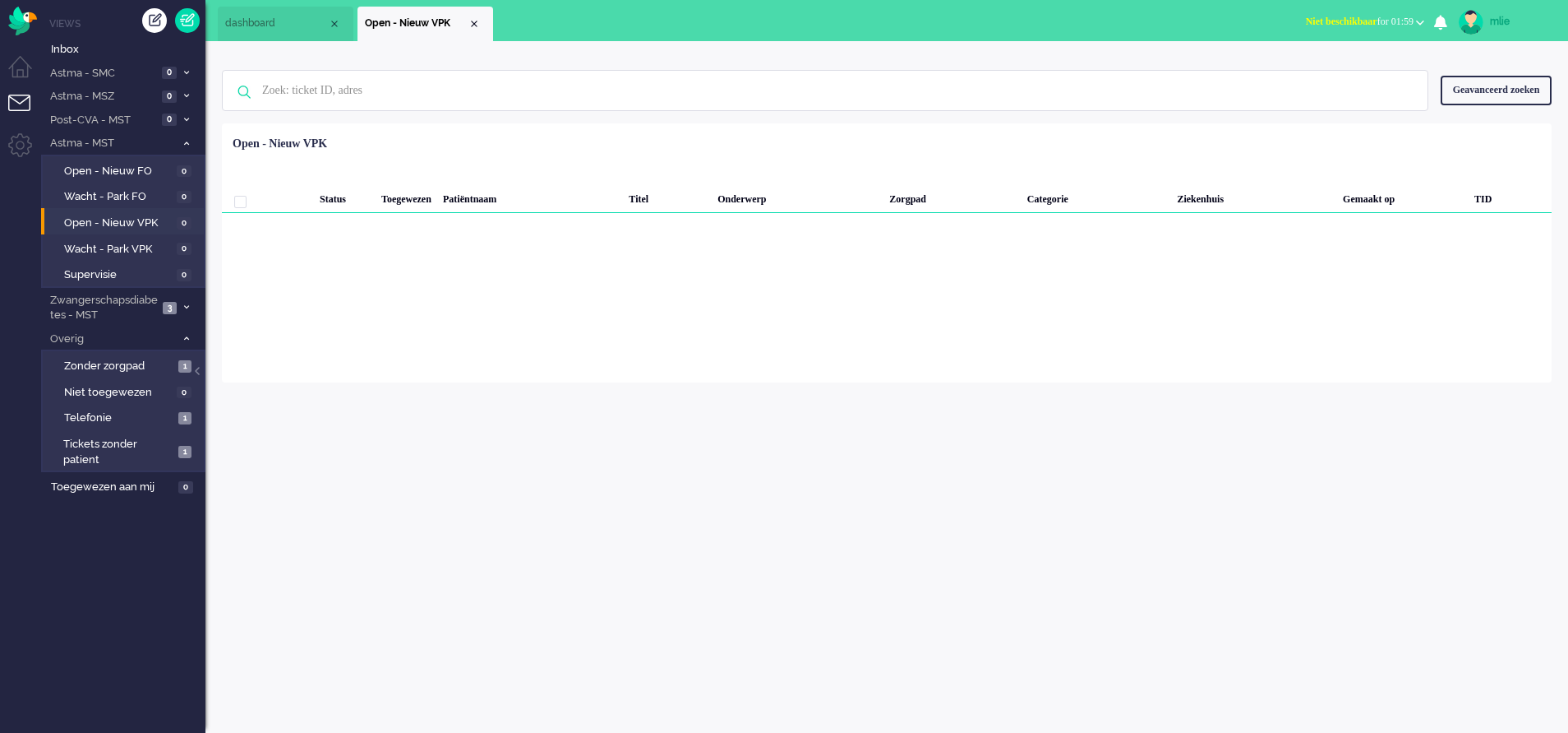
click at [1499, 20] on div "mlie" at bounding box center [1521, 21] width 62 height 17
click at [1461, 133] on link "Uitloggen" at bounding box center [1503, 132] width 113 height 17
